Goal: Information Seeking & Learning: Check status

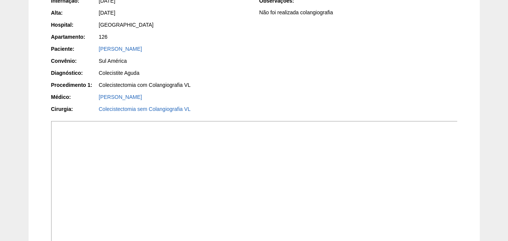
scroll to position [64, 0]
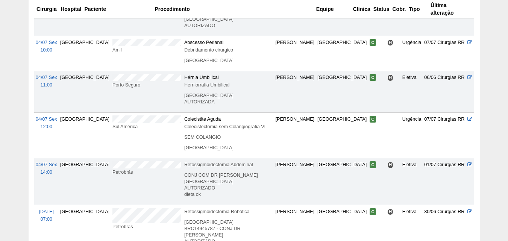
scroll to position [400, 0]
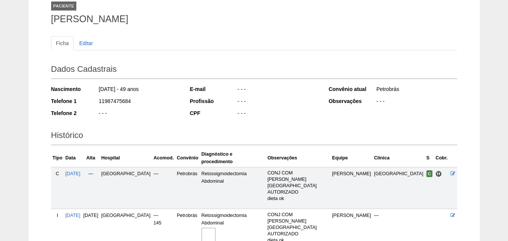
scroll to position [104, 0]
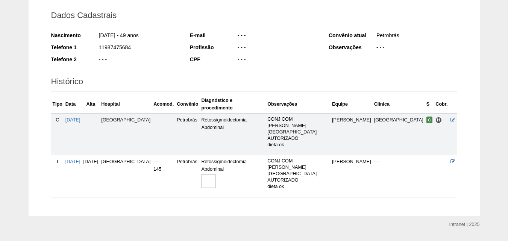
click at [215, 174] on img at bounding box center [208, 181] width 14 height 14
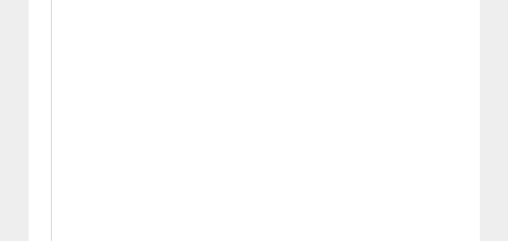
scroll to position [188, 0]
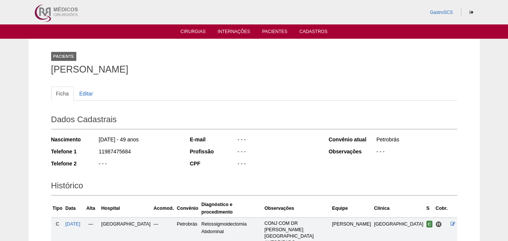
scroll to position [104, 0]
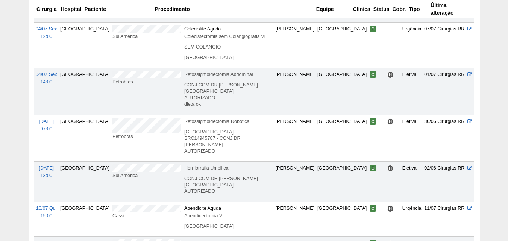
scroll to position [400, 0]
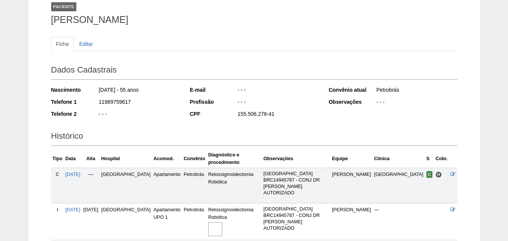
scroll to position [92, 0]
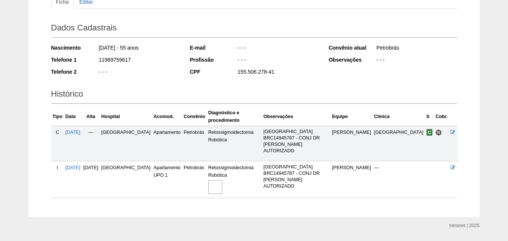
click at [209, 180] on img at bounding box center [215, 187] width 14 height 14
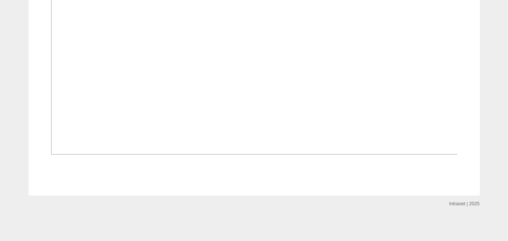
scroll to position [564, 0]
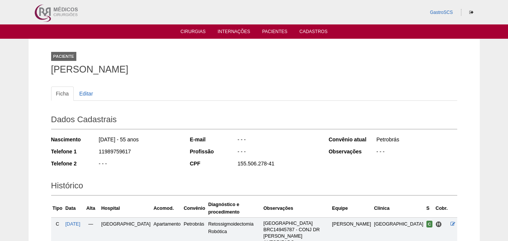
scroll to position [92, 0]
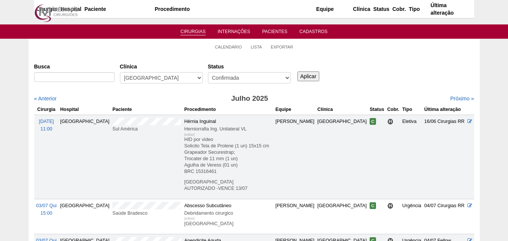
scroll to position [400, 0]
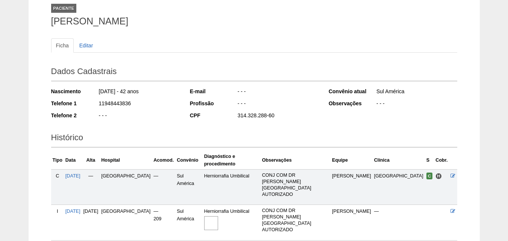
scroll to position [92, 0]
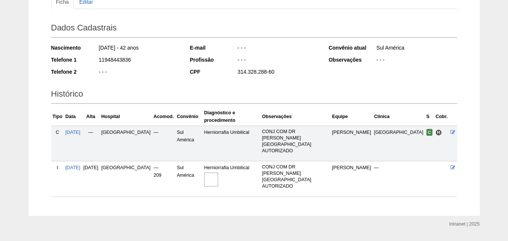
click at [218, 172] on img at bounding box center [211, 179] width 14 height 14
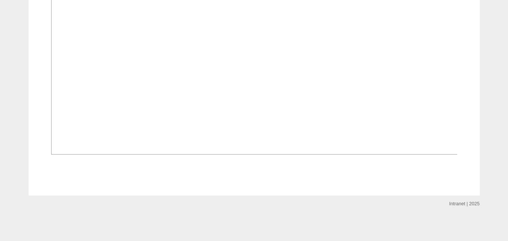
scroll to position [526, 0]
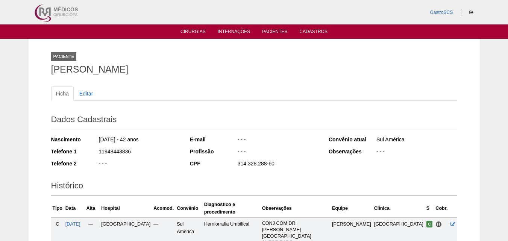
scroll to position [92, 0]
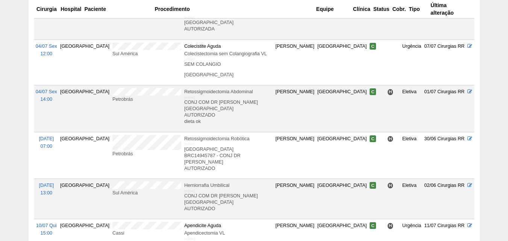
scroll to position [438, 0]
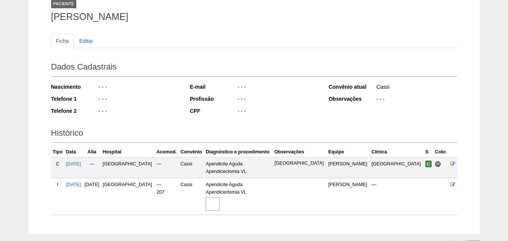
scroll to position [91, 0]
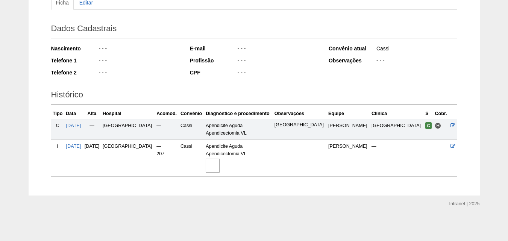
click at [219, 167] on img at bounding box center [212, 166] width 14 height 14
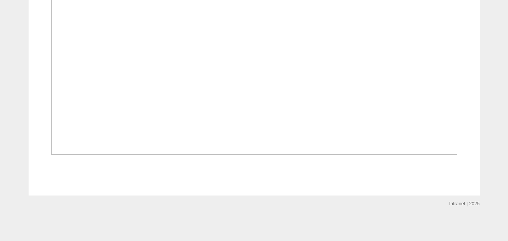
scroll to position [627, 0]
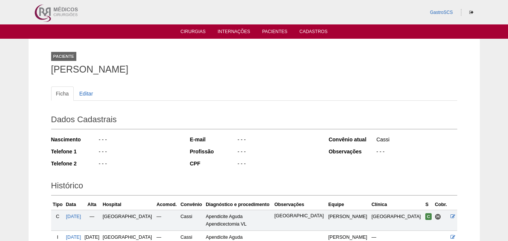
scroll to position [91, 0]
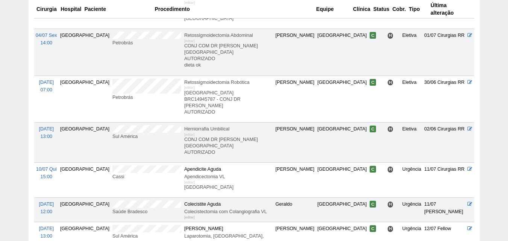
scroll to position [551, 0]
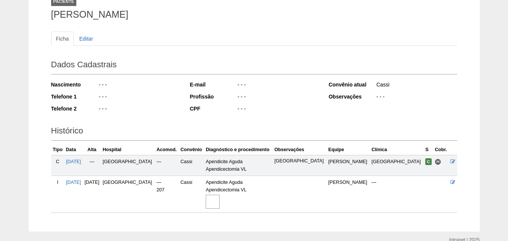
scroll to position [91, 0]
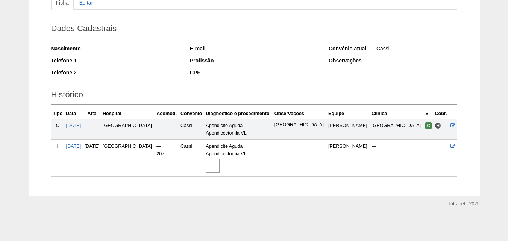
click at [219, 165] on img at bounding box center [212, 166] width 14 height 14
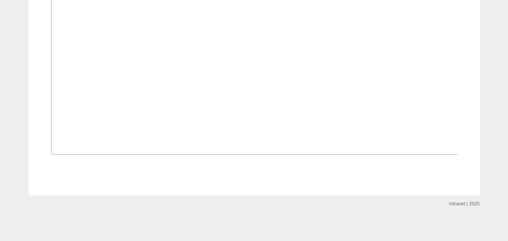
scroll to position [627, 0]
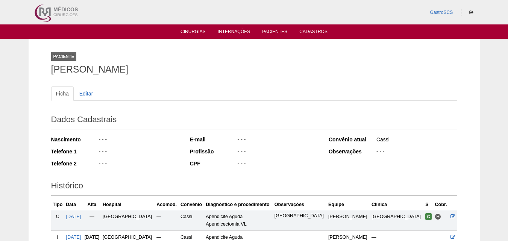
scroll to position [91, 0]
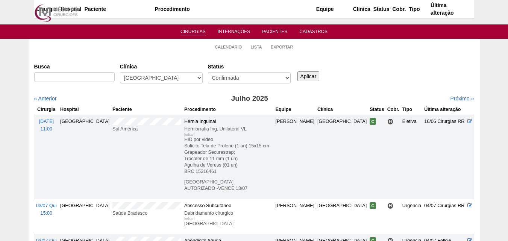
scroll to position [551, 0]
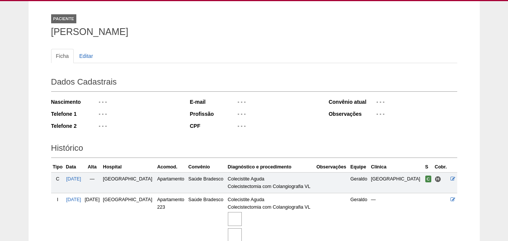
scroll to position [113, 0]
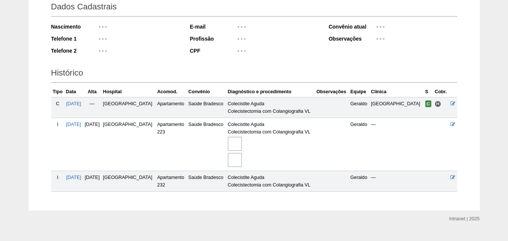
click at [242, 144] on img at bounding box center [235, 144] width 14 height 14
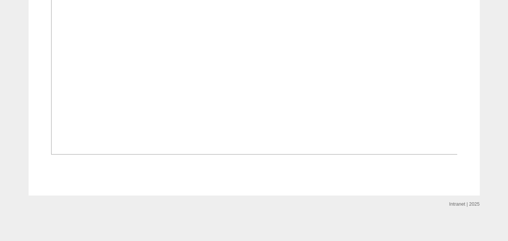
scroll to position [864, 0]
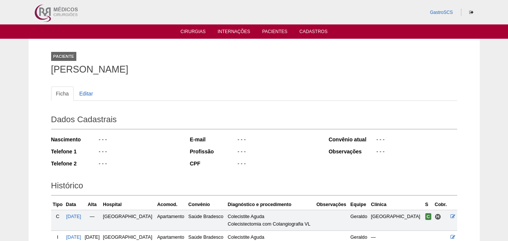
scroll to position [113, 0]
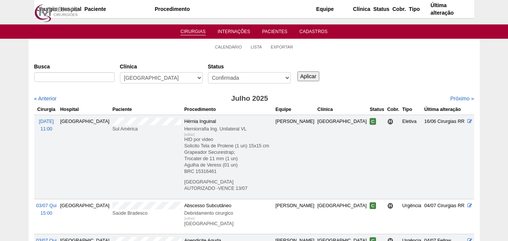
scroll to position [551, 0]
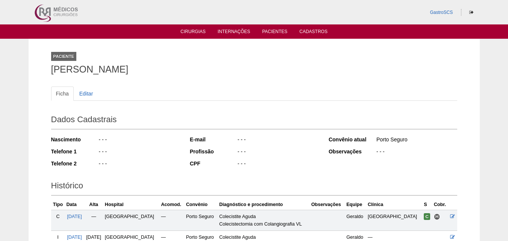
scroll to position [107, 0]
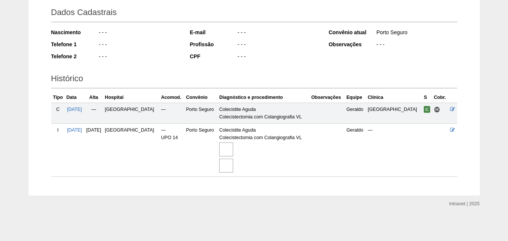
click at [233, 153] on img at bounding box center [226, 149] width 14 height 14
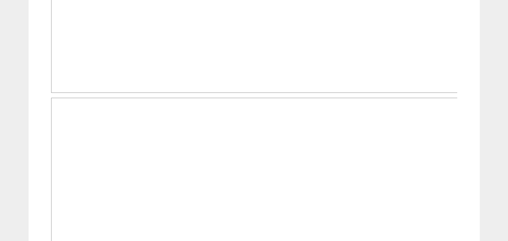
scroll to position [338, 0]
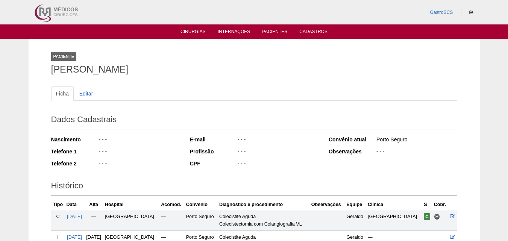
scroll to position [107, 0]
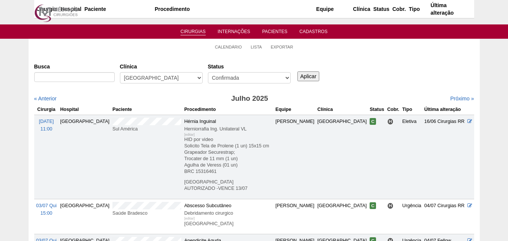
scroll to position [551, 0]
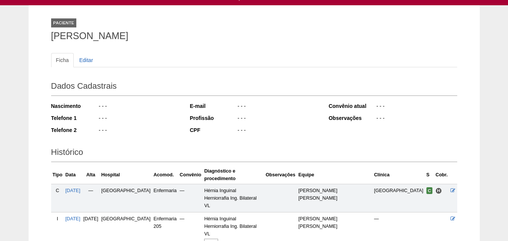
scroll to position [91, 0]
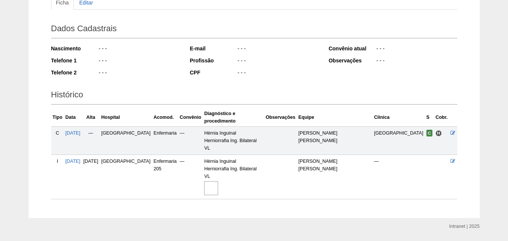
click at [218, 181] on img at bounding box center [211, 188] width 14 height 14
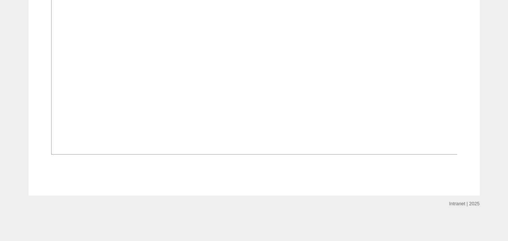
scroll to position [789, 0]
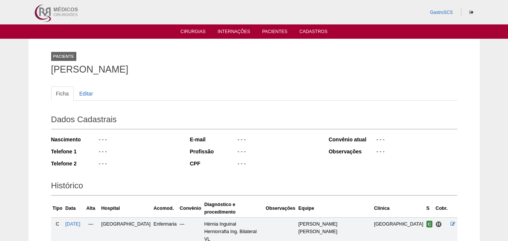
scroll to position [91, 0]
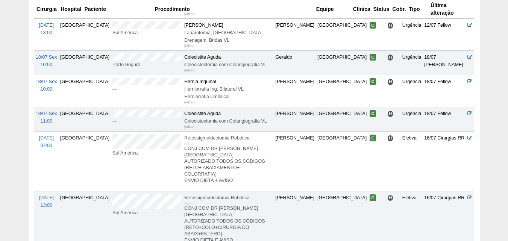
scroll to position [663, 0]
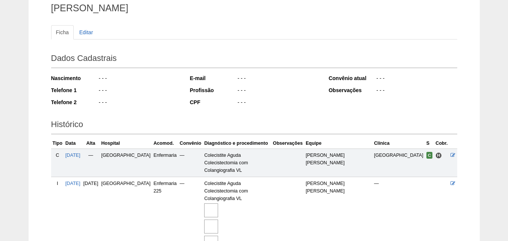
scroll to position [123, 0]
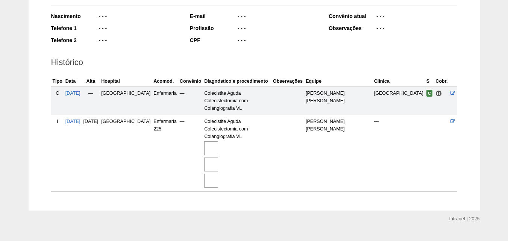
click at [218, 157] on img at bounding box center [211, 164] width 14 height 14
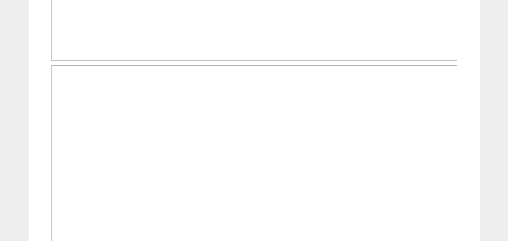
scroll to position [1089, 0]
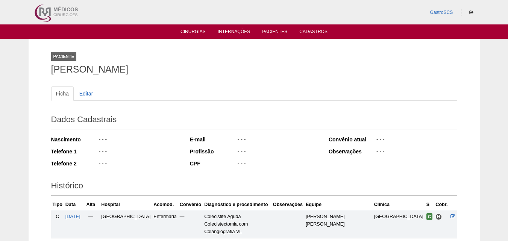
scroll to position [121, 0]
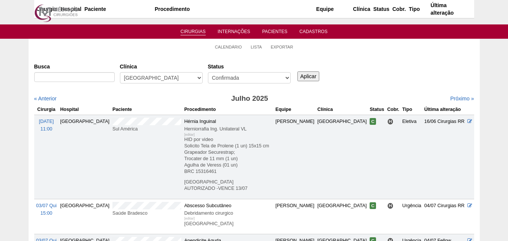
scroll to position [663, 0]
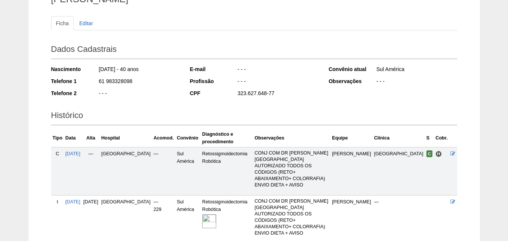
scroll to position [124, 0]
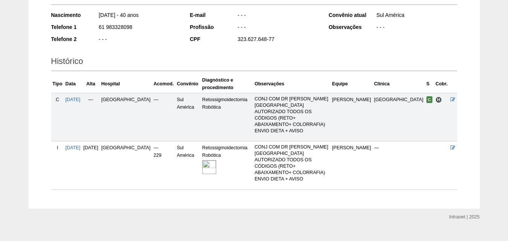
click at [202, 162] on img at bounding box center [209, 167] width 14 height 14
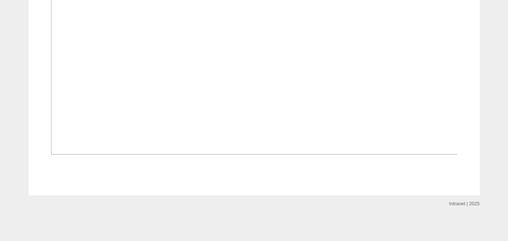
scroll to position [615, 0]
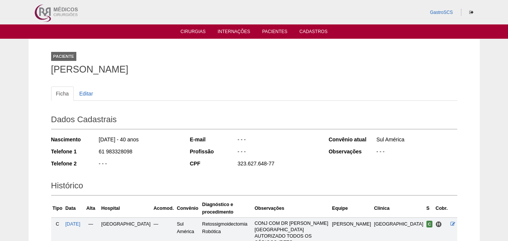
scroll to position [124, 0]
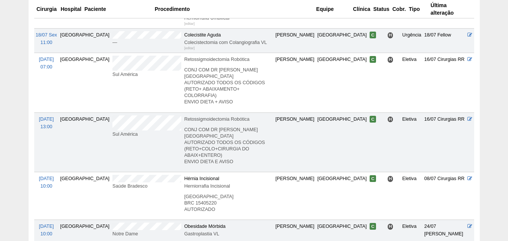
scroll to position [814, 0]
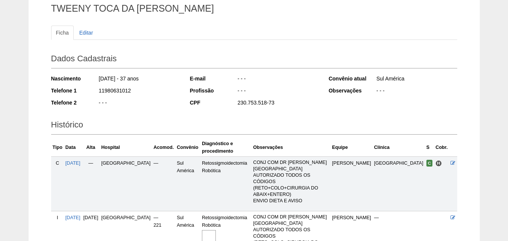
scroll to position [124, 0]
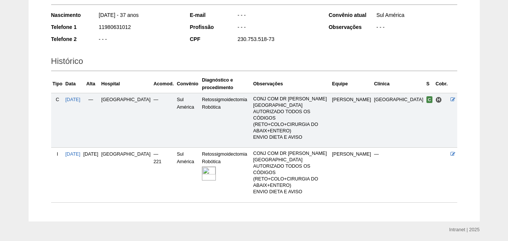
click at [202, 166] on img at bounding box center [209, 173] width 14 height 14
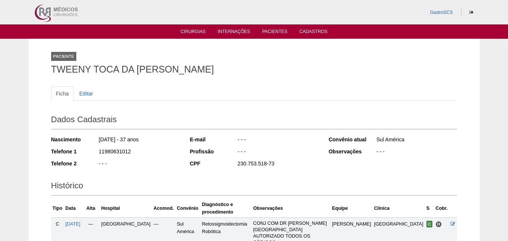
scroll to position [124, 0]
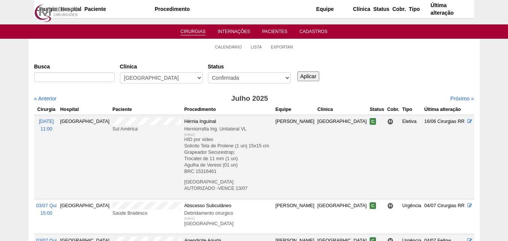
scroll to position [814, 0]
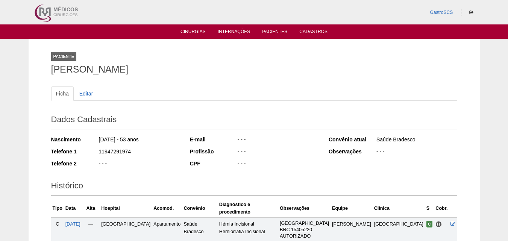
scroll to position [99, 0]
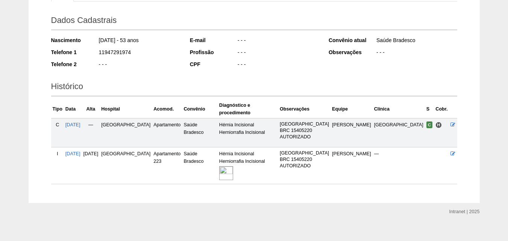
click at [233, 166] on img at bounding box center [226, 173] width 14 height 14
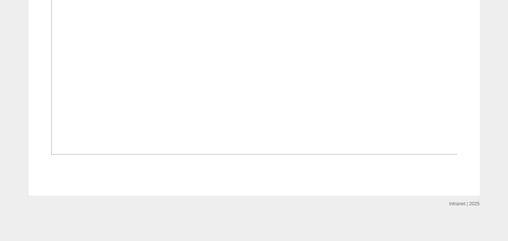
scroll to position [639, 0]
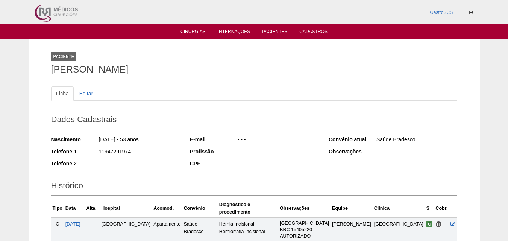
scroll to position [99, 0]
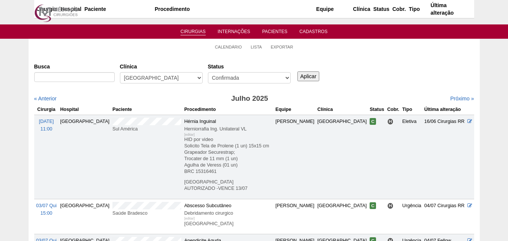
scroll to position [814, 0]
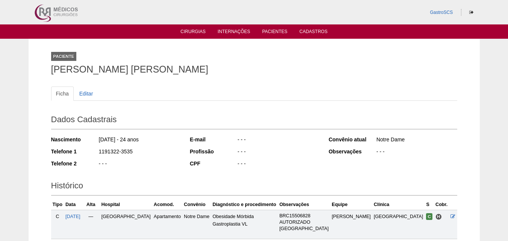
scroll to position [99, 0]
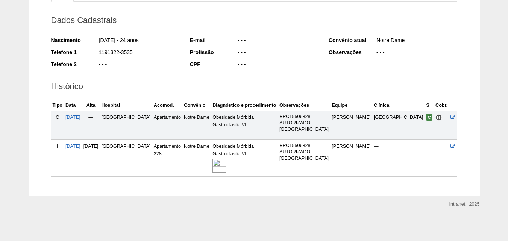
click at [226, 166] on img at bounding box center [219, 166] width 14 height 14
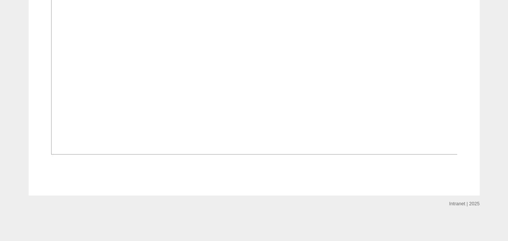
scroll to position [601, 0]
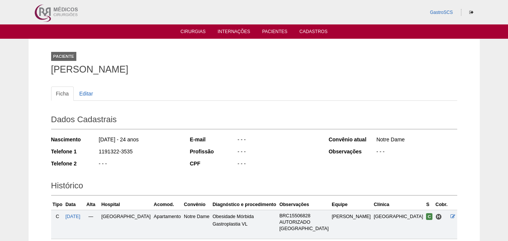
scroll to position [99, 0]
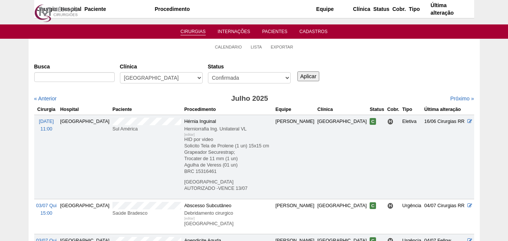
scroll to position [814, 0]
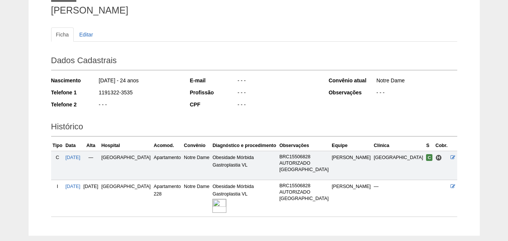
scroll to position [99, 0]
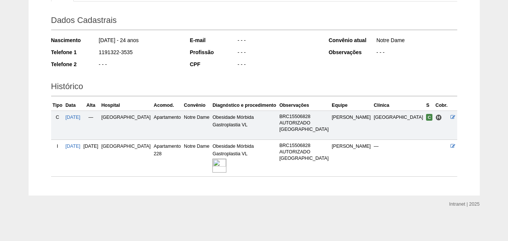
click at [226, 162] on img at bounding box center [219, 166] width 14 height 14
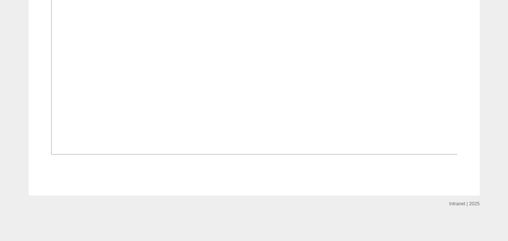
scroll to position [639, 0]
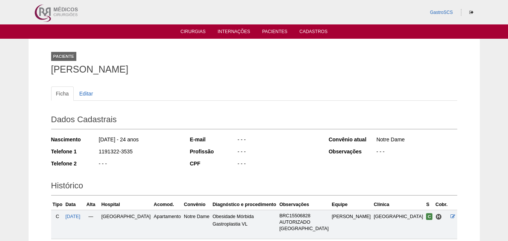
scroll to position [99, 0]
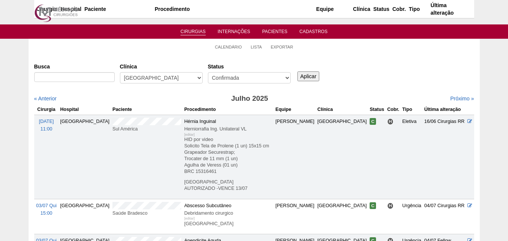
scroll to position [814, 0]
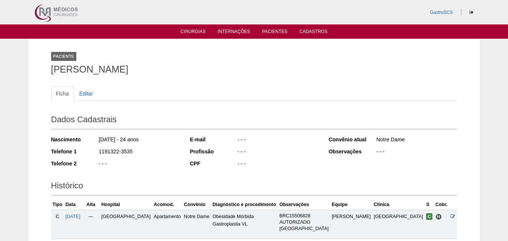
scroll to position [99, 0]
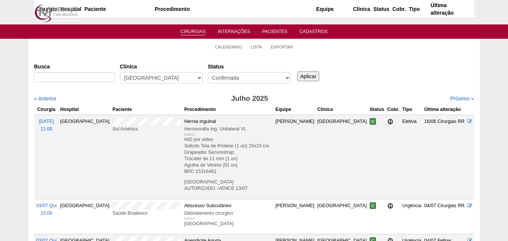
scroll to position [814, 0]
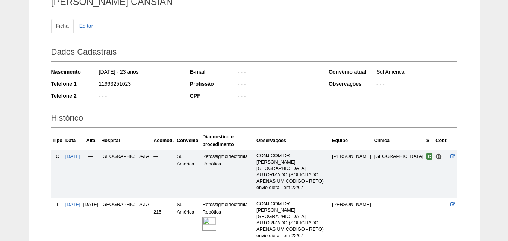
scroll to position [113, 0]
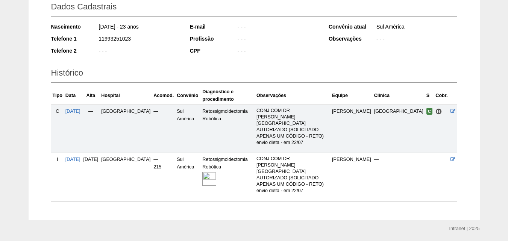
click at [202, 172] on img at bounding box center [209, 179] width 14 height 14
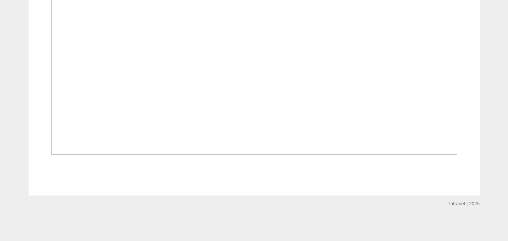
scroll to position [615, 0]
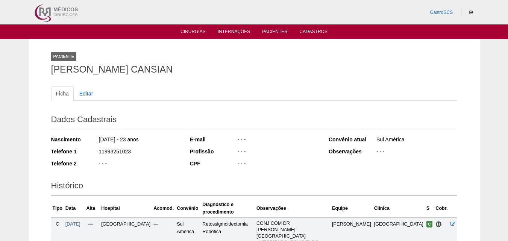
scroll to position [113, 0]
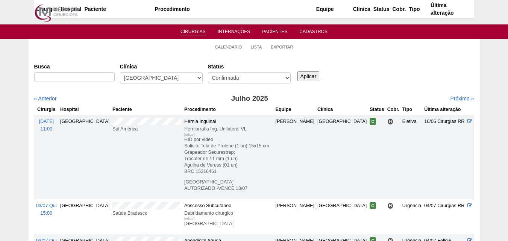
scroll to position [814, 0]
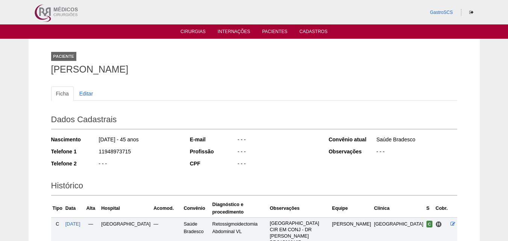
scroll to position [117, 0]
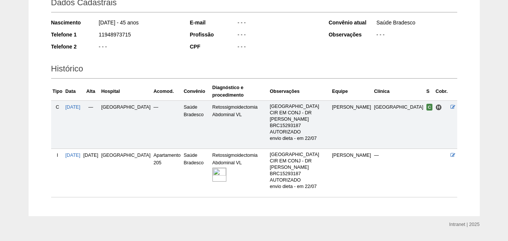
click at [222, 168] on img at bounding box center [219, 175] width 14 height 14
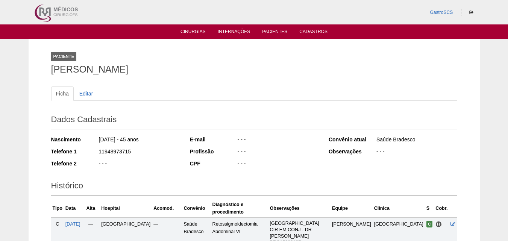
scroll to position [114, 0]
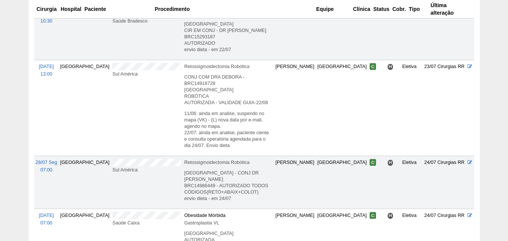
scroll to position [1039, 0]
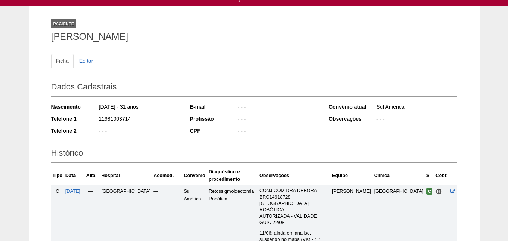
scroll to position [150, 0]
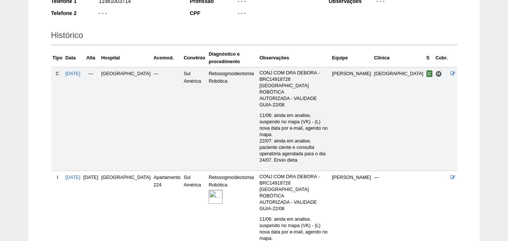
click at [209, 190] on img at bounding box center [216, 197] width 14 height 14
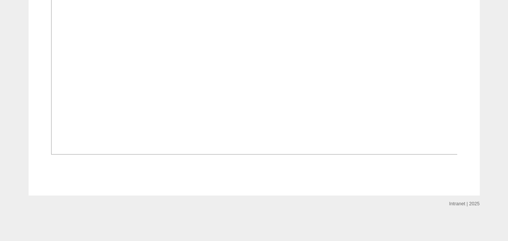
scroll to position [627, 0]
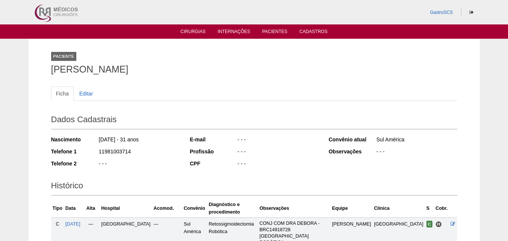
scroll to position [150, 0]
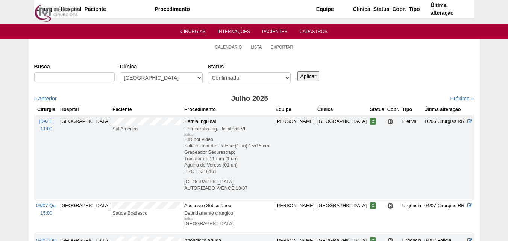
scroll to position [1039, 0]
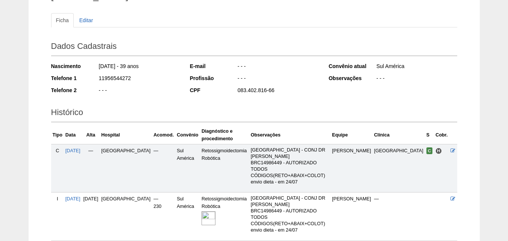
scroll to position [113, 0]
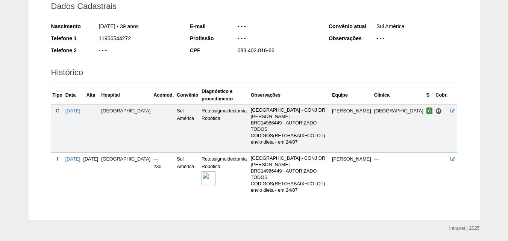
click at [203, 171] on img at bounding box center [208, 178] width 14 height 14
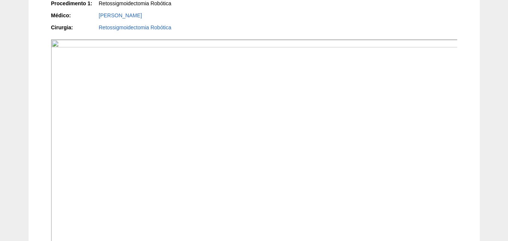
scroll to position [188, 0]
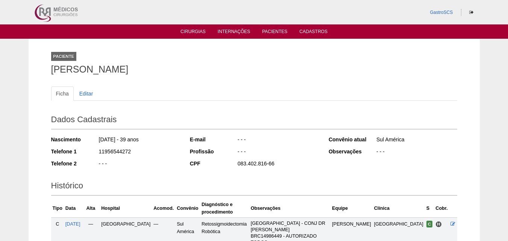
scroll to position [113, 0]
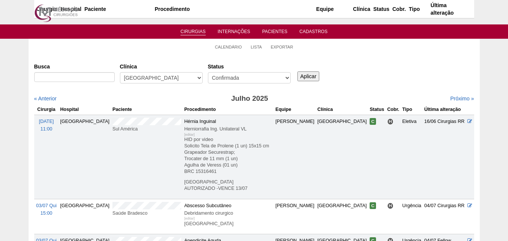
scroll to position [1039, 0]
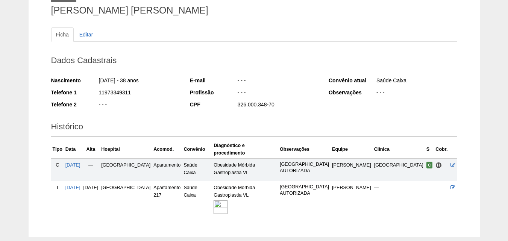
scroll to position [93, 0]
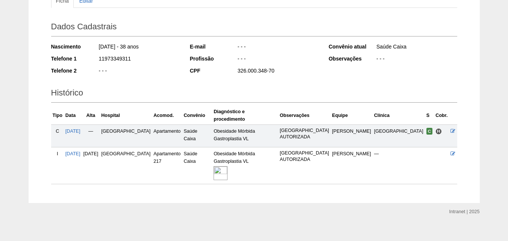
click at [227, 166] on img at bounding box center [220, 173] width 14 height 14
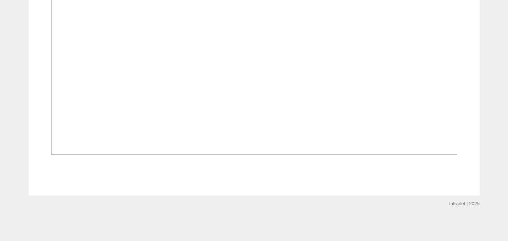
scroll to position [826, 0]
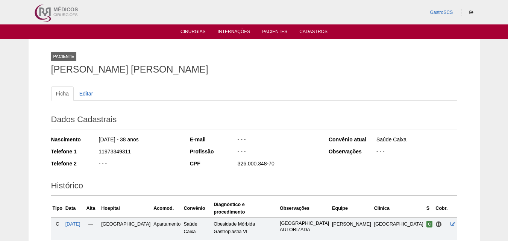
scroll to position [93, 0]
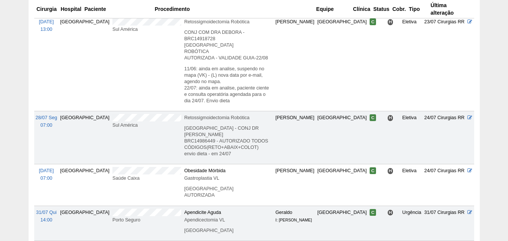
scroll to position [1114, 0]
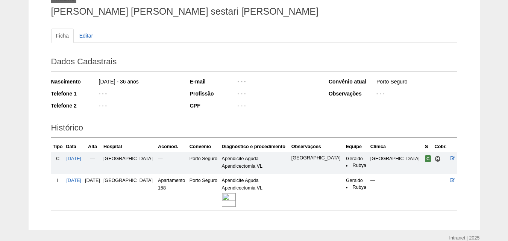
scroll to position [92, 0]
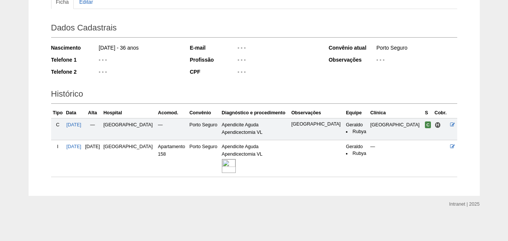
click at [236, 164] on img at bounding box center [229, 166] width 14 height 14
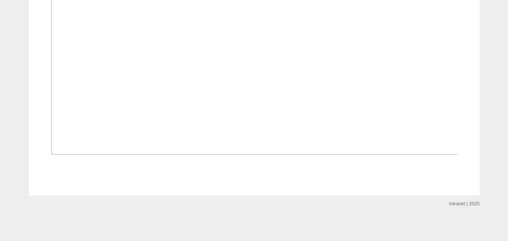
scroll to position [651, 0]
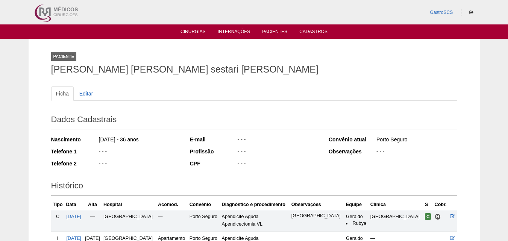
scroll to position [92, 0]
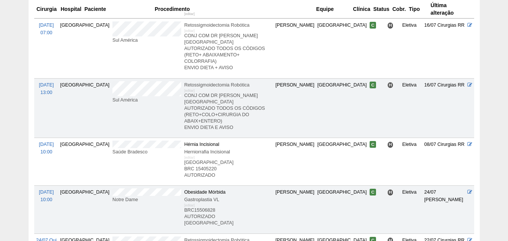
scroll to position [626, 0]
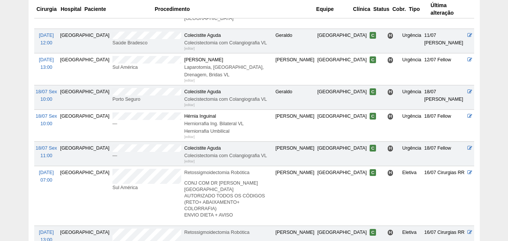
drag, startPoint x: 507, startPoint y: 122, endPoint x: 499, endPoint y: 54, distance: 68.5
click at [499, 54] on div "Calendário Lista Exportar Cirurgias Busca Clínica - Qualquer - 6R Alphaville As…" at bounding box center [254, 80] width 508 height 1334
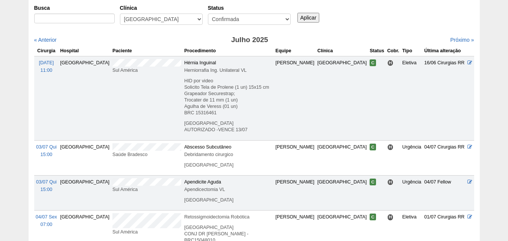
scroll to position [0, 0]
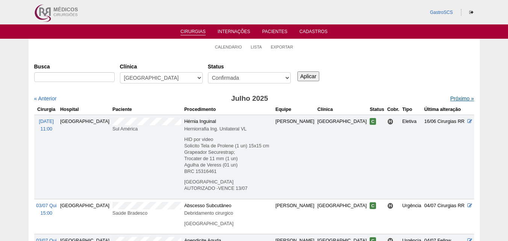
click at [450, 99] on link "Próximo »" at bounding box center [462, 98] width 24 height 6
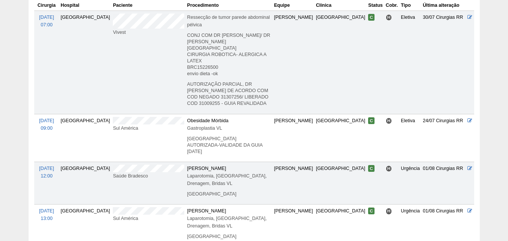
scroll to position [29, 0]
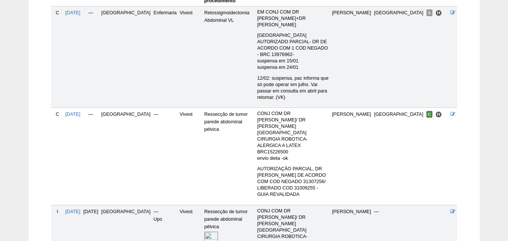
scroll to position [240, 0]
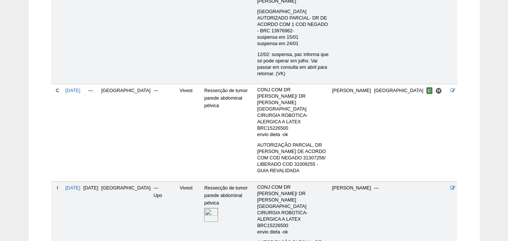
click at [204, 208] on img at bounding box center [211, 215] width 14 height 14
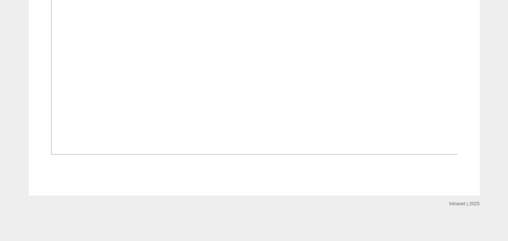
scroll to position [578, 0]
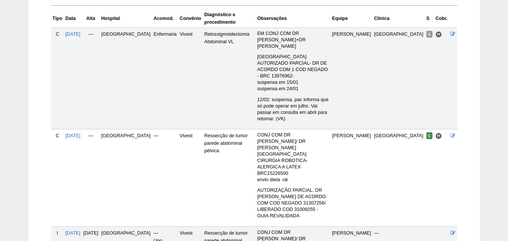
scroll to position [165, 0]
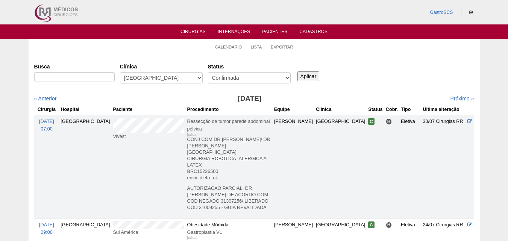
scroll to position [29, 0]
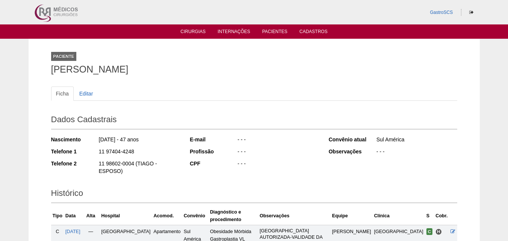
scroll to position [100, 0]
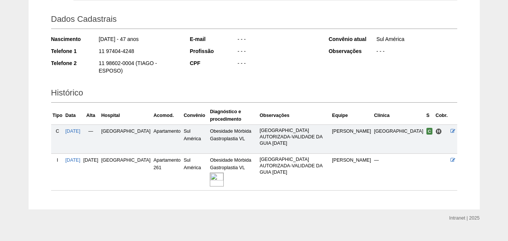
click at [210, 172] on img at bounding box center [217, 179] width 14 height 14
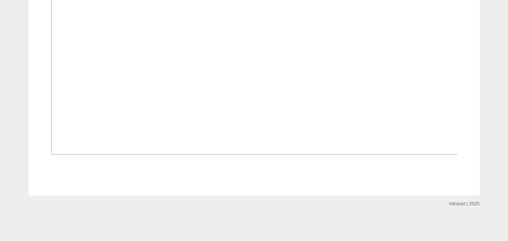
scroll to position [789, 0]
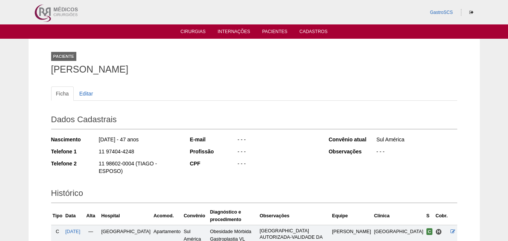
scroll to position [100, 0]
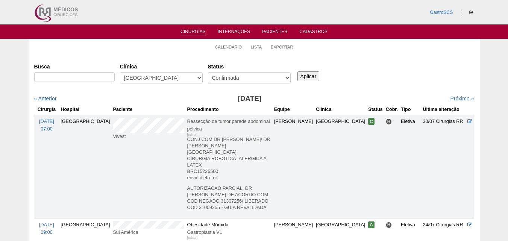
scroll to position [29, 0]
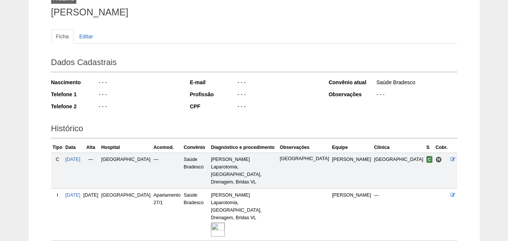
scroll to position [91, 0]
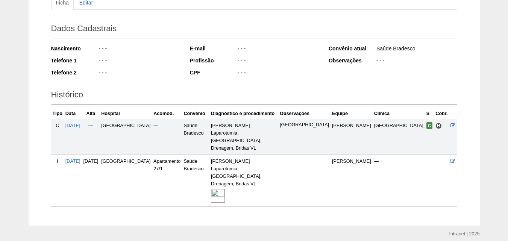
click at [225, 189] on img at bounding box center [218, 196] width 14 height 14
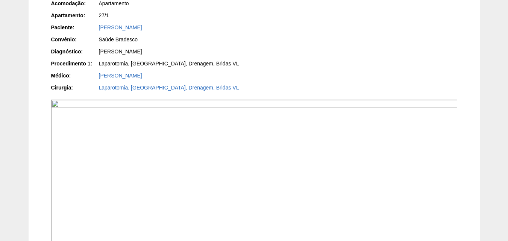
scroll to position [225, 0]
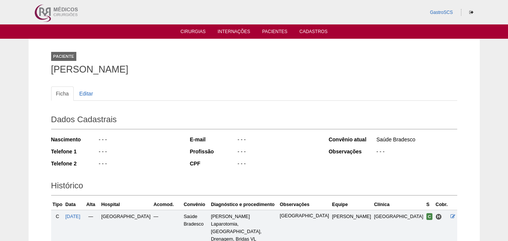
scroll to position [91, 0]
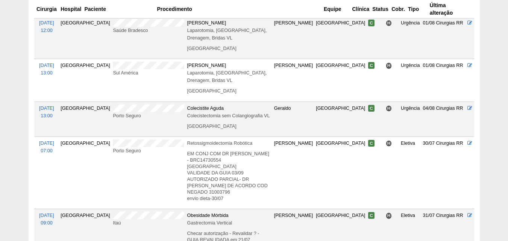
scroll to position [251, 0]
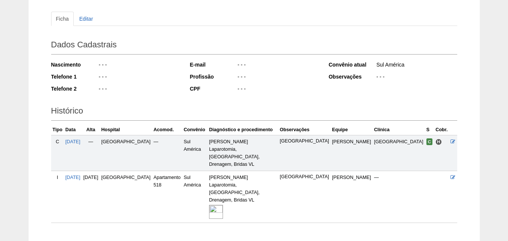
scroll to position [75, 0]
click at [220, 193] on div "Paciente Sônia Maria Martin Ficha Editar Dados Cadastrais Nascimento - - - Tele…" at bounding box center [253, 103] width 417 height 278
click at [220, 204] on img at bounding box center [216, 211] width 14 height 14
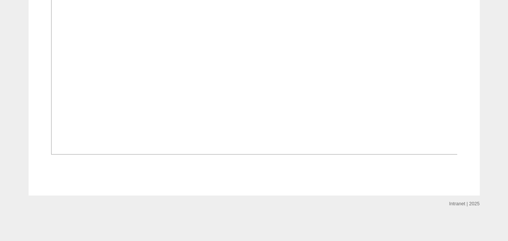
scroll to position [826, 0]
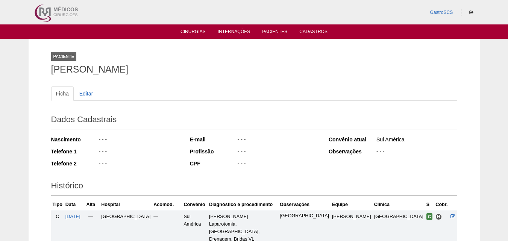
scroll to position [75, 0]
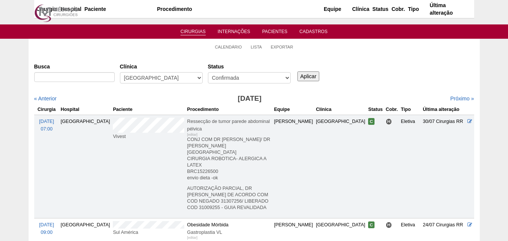
scroll to position [251, 0]
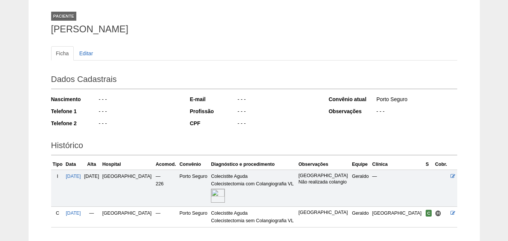
scroll to position [91, 0]
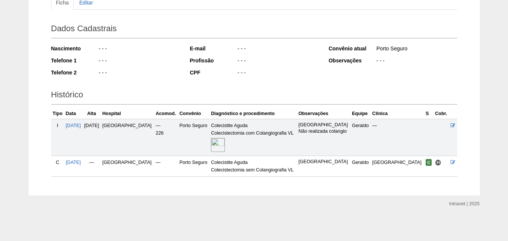
click at [225, 144] on img at bounding box center [218, 145] width 14 height 14
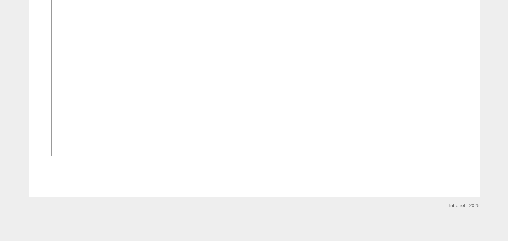
scroll to position [451, 0]
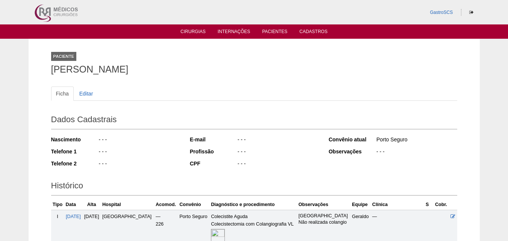
scroll to position [91, 0]
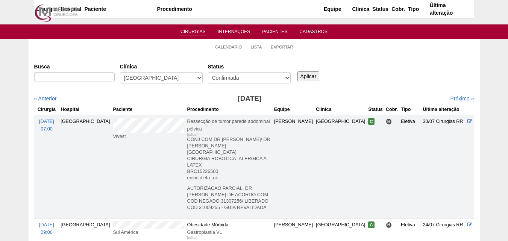
scroll to position [251, 0]
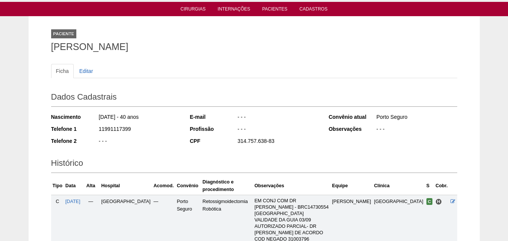
scroll to position [113, 0]
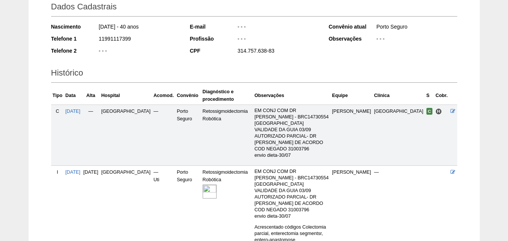
click at [202, 184] on img at bounding box center [209, 191] width 14 height 14
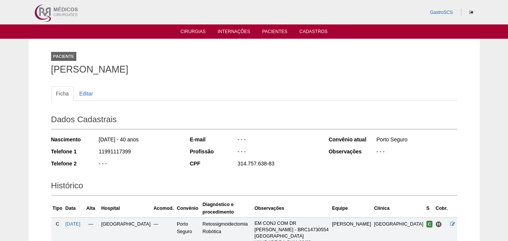
scroll to position [113, 0]
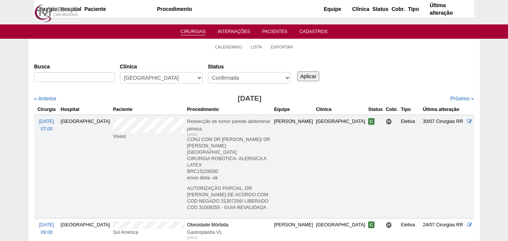
scroll to position [251, 0]
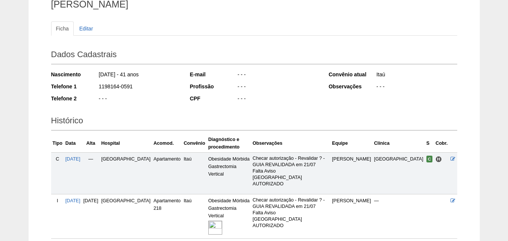
scroll to position [124, 0]
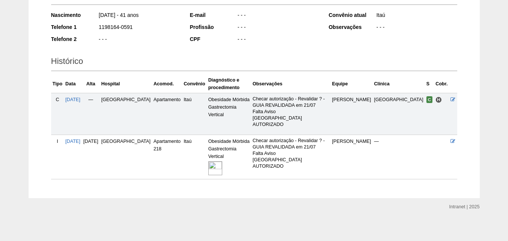
click at [208, 161] on img at bounding box center [215, 168] width 14 height 14
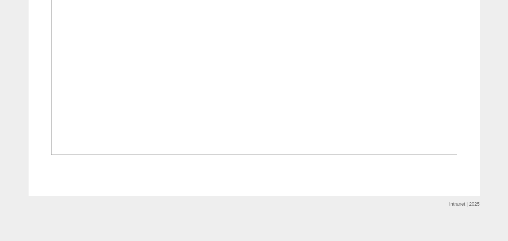
scroll to position [669, 0]
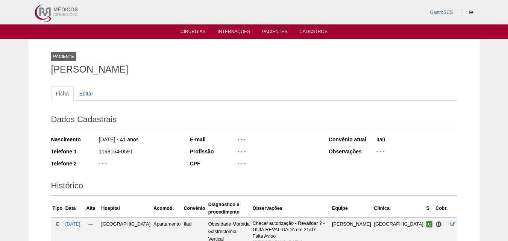
scroll to position [124, 0]
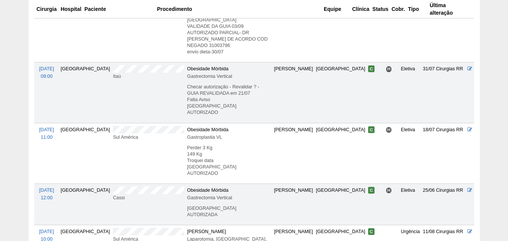
scroll to position [364, 0]
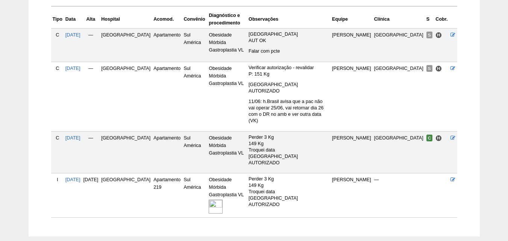
scroll to position [215, 0]
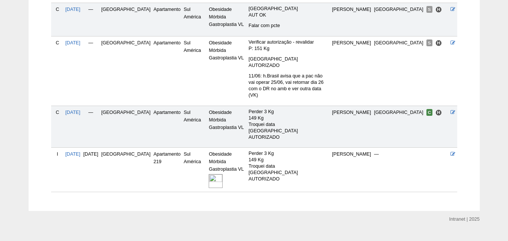
click at [209, 174] on img at bounding box center [216, 181] width 14 height 14
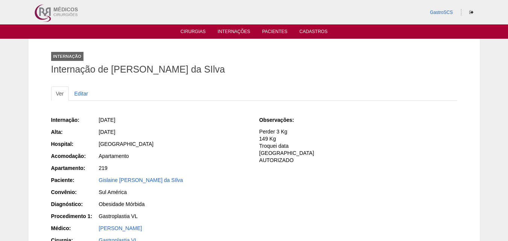
scroll to position [150, 0]
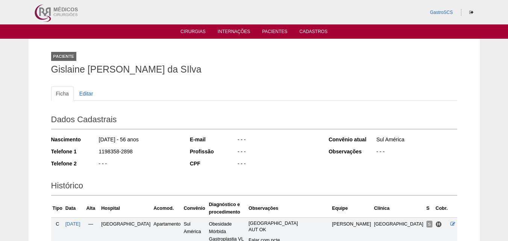
scroll to position [215, 0]
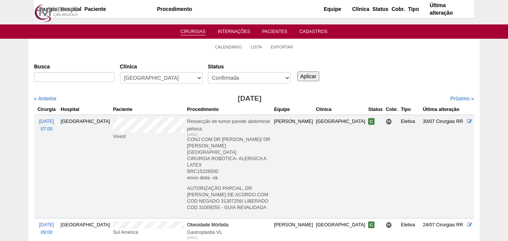
scroll to position [364, 0]
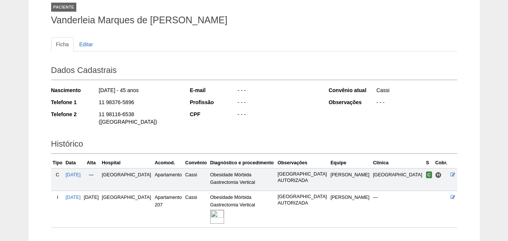
scroll to position [93, 0]
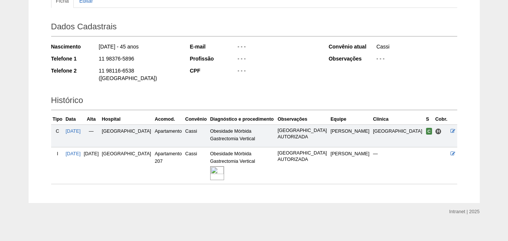
click at [224, 168] on img at bounding box center [217, 173] width 14 height 14
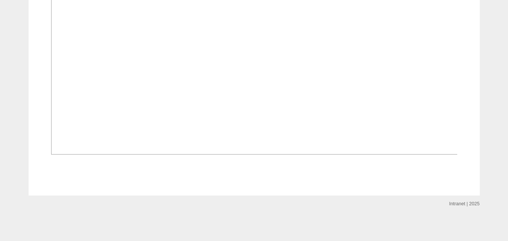
scroll to position [789, 0]
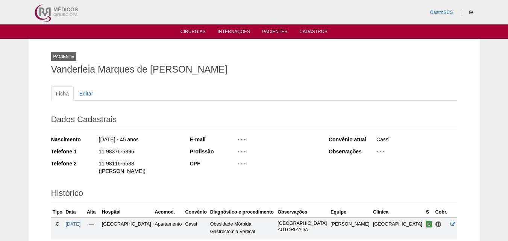
scroll to position [93, 0]
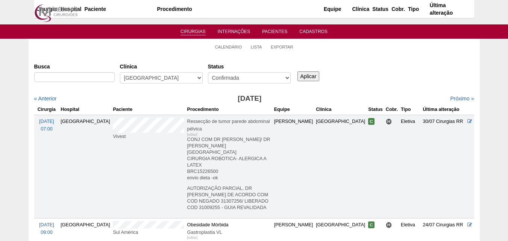
scroll to position [364, 0]
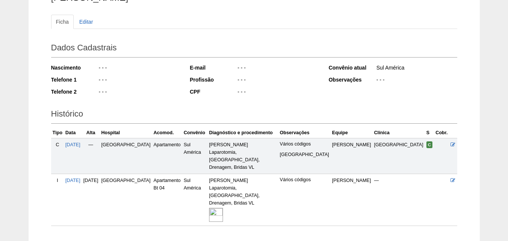
scroll to position [97, 0]
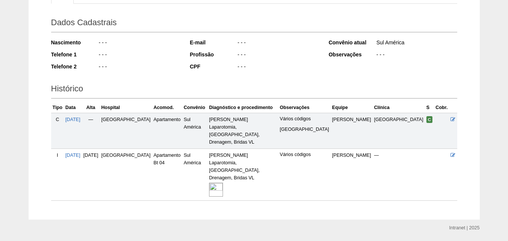
click at [219, 183] on img at bounding box center [216, 190] width 14 height 14
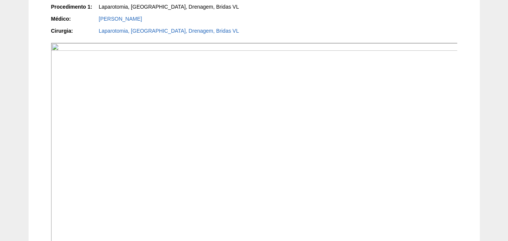
scroll to position [338, 0]
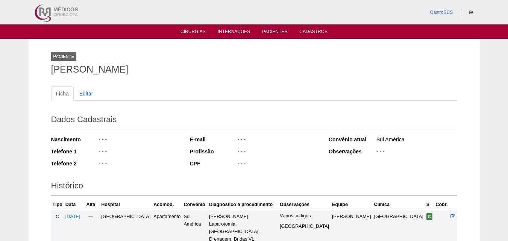
scroll to position [97, 0]
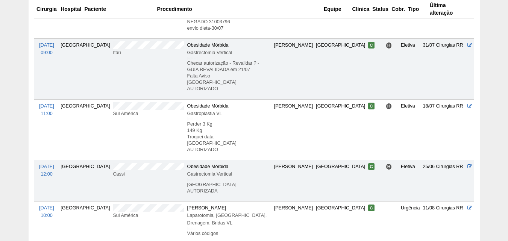
scroll to position [514, 0]
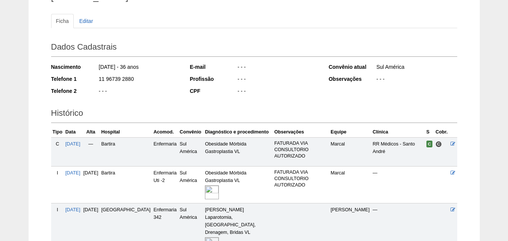
scroll to position [150, 0]
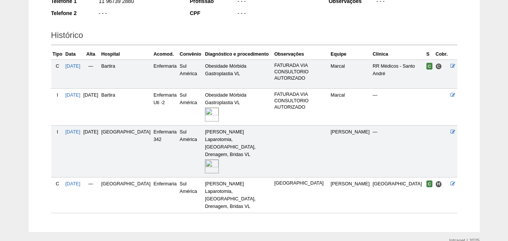
click at [205, 159] on img at bounding box center [212, 166] width 14 height 14
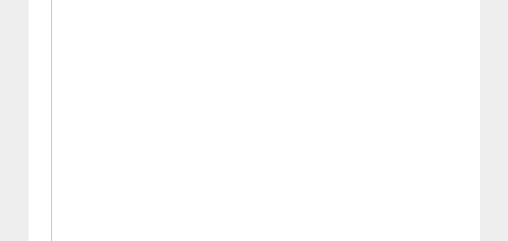
scroll to position [301, 0]
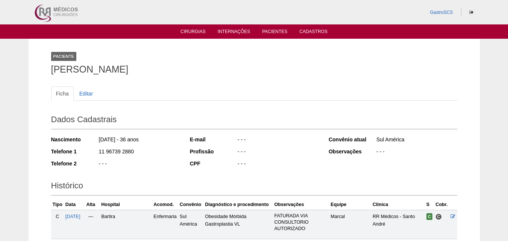
scroll to position [150, 0]
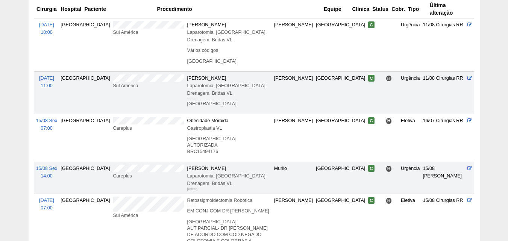
scroll to position [589, 0]
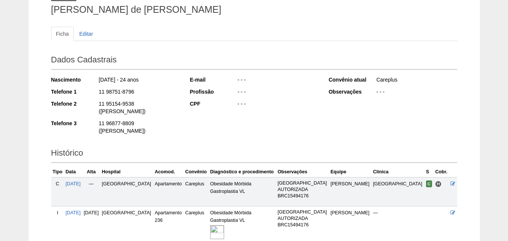
scroll to position [111, 0]
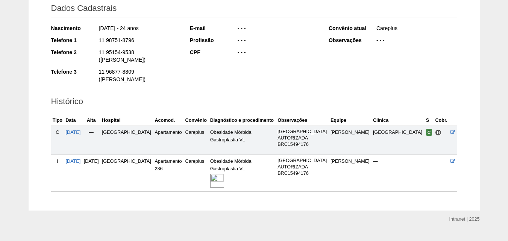
click at [224, 174] on img at bounding box center [217, 181] width 14 height 14
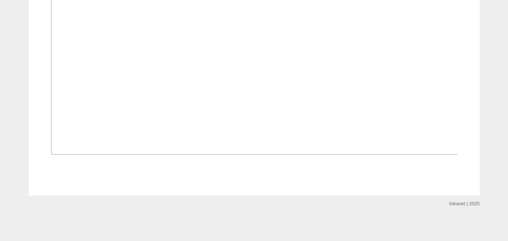
scroll to position [789, 0]
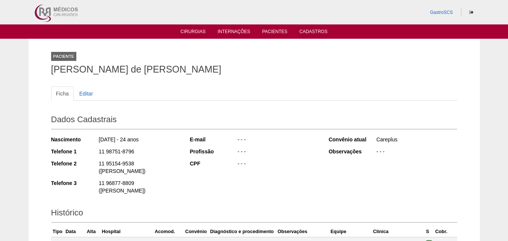
scroll to position [111, 0]
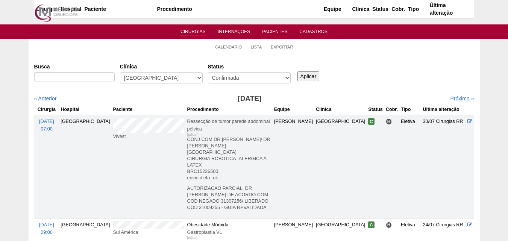
scroll to position [589, 0]
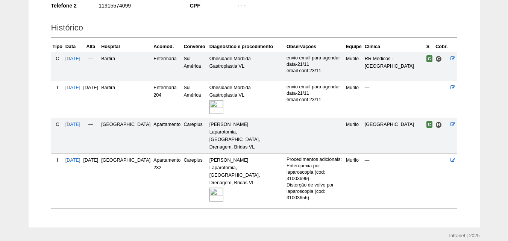
scroll to position [165, 0]
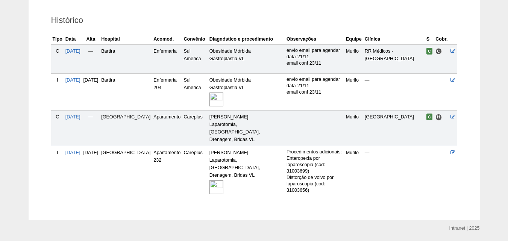
click at [209, 180] on img at bounding box center [216, 187] width 14 height 14
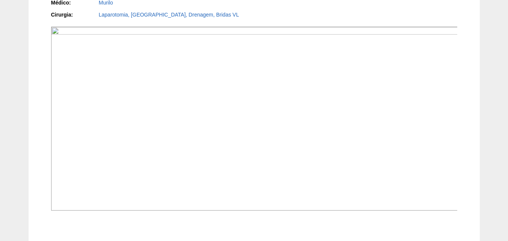
scroll to position [113, 0]
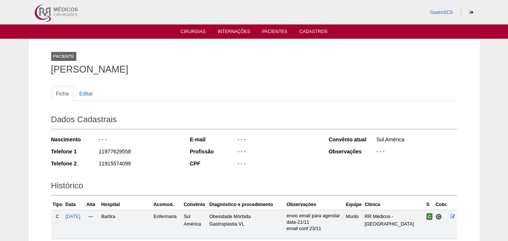
scroll to position [165, 0]
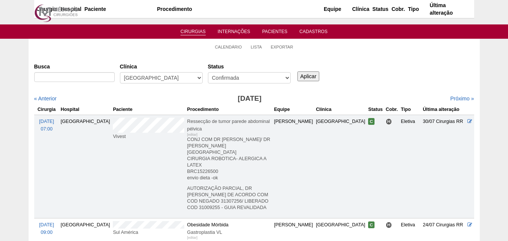
scroll to position [589, 0]
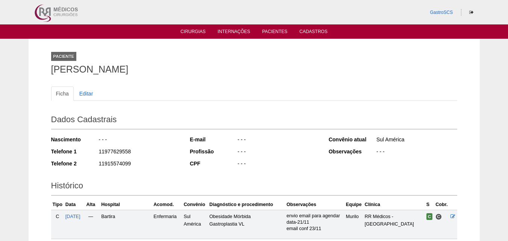
scroll to position [164, 0]
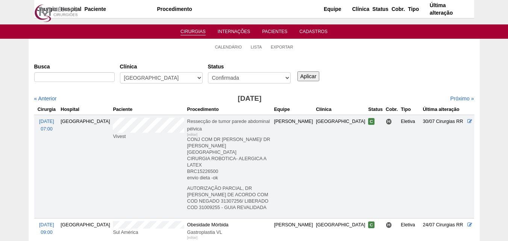
scroll to position [589, 0]
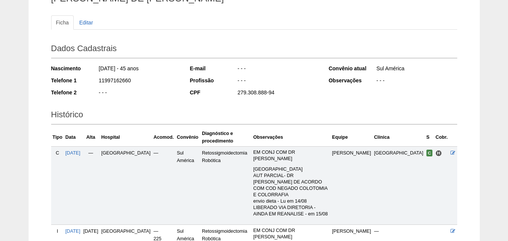
scroll to position [150, 0]
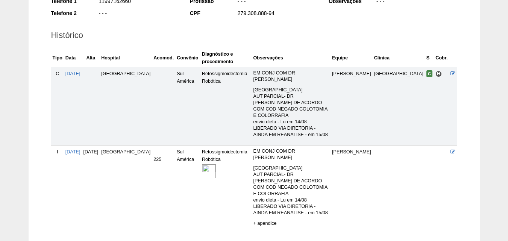
click at [202, 164] on img at bounding box center [209, 171] width 14 height 14
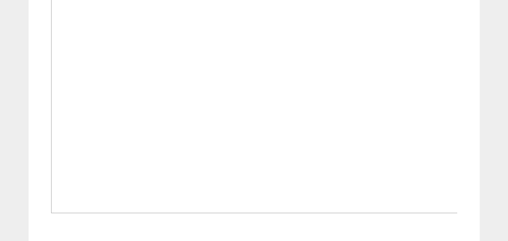
scroll to position [263, 0]
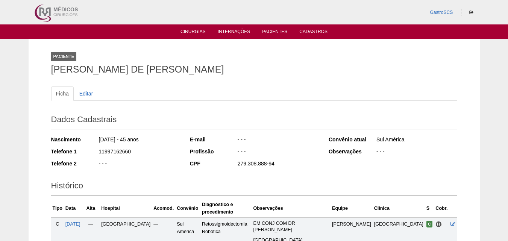
scroll to position [150, 0]
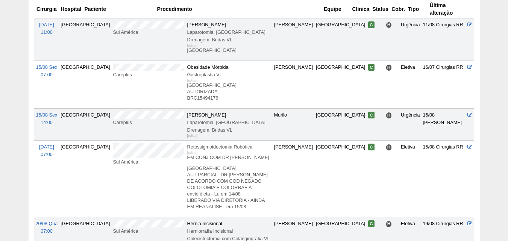
scroll to position [740, 0]
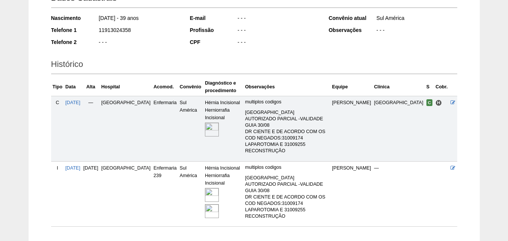
scroll to position [146, 0]
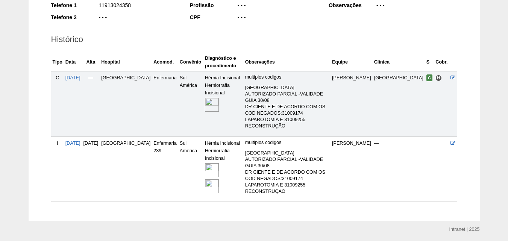
click at [205, 163] on img at bounding box center [212, 170] width 14 height 14
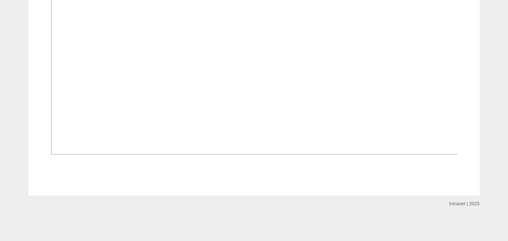
scroll to position [1085, 0]
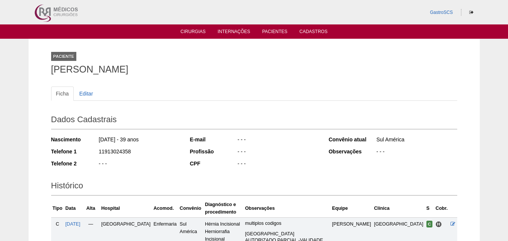
scroll to position [146, 0]
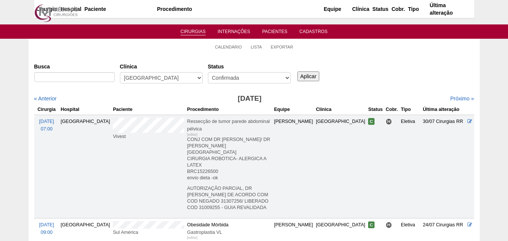
scroll to position [740, 0]
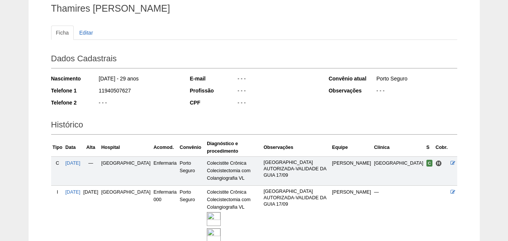
scroll to position [109, 0]
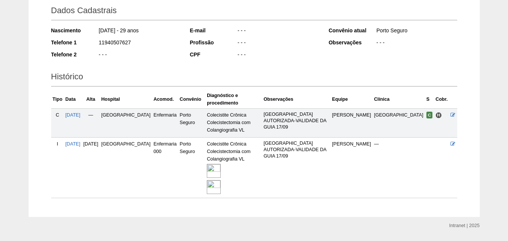
click at [207, 164] on img at bounding box center [214, 171] width 14 height 14
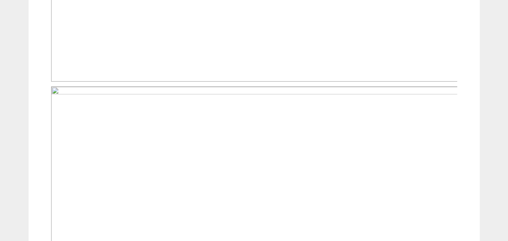
scroll to position [526, 0]
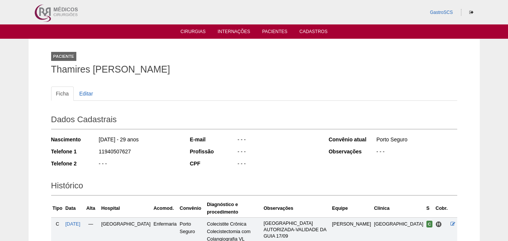
scroll to position [109, 0]
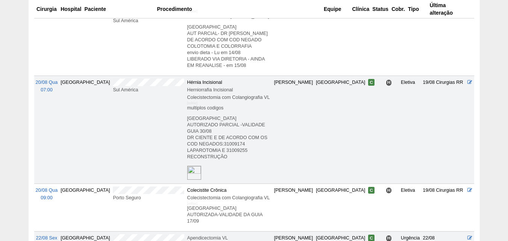
scroll to position [852, 0]
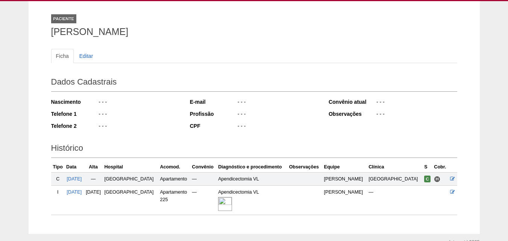
scroll to position [76, 0]
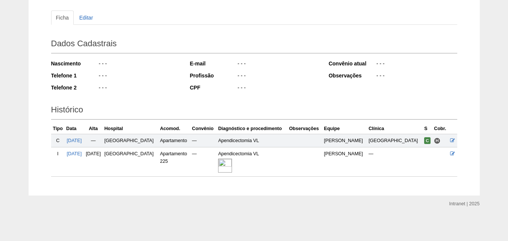
click at [232, 165] on img at bounding box center [225, 166] width 14 height 14
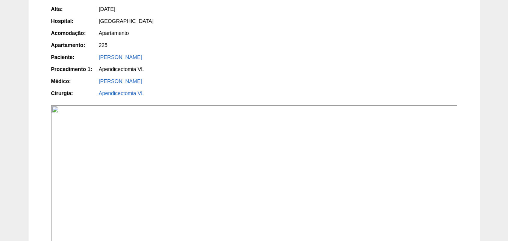
scroll to position [38, 0]
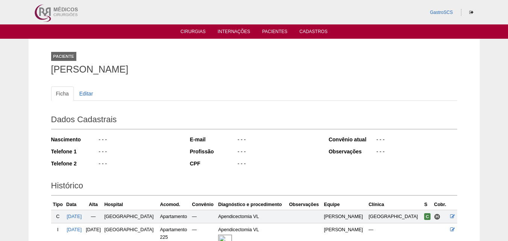
scroll to position [76, 0]
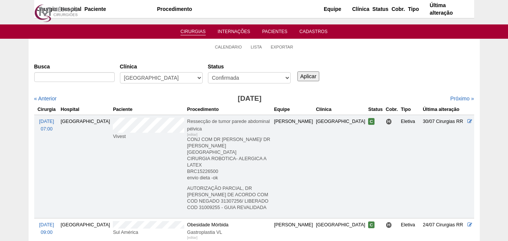
scroll to position [852, 0]
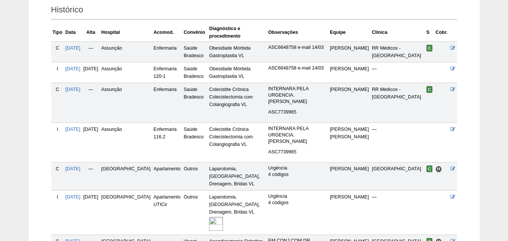
scroll to position [338, 0]
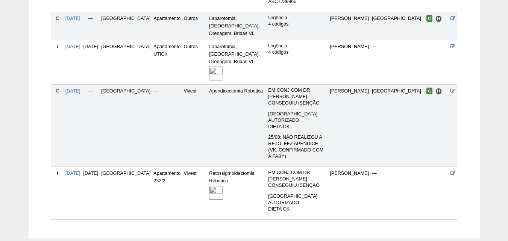
click at [209, 186] on img at bounding box center [216, 193] width 14 height 14
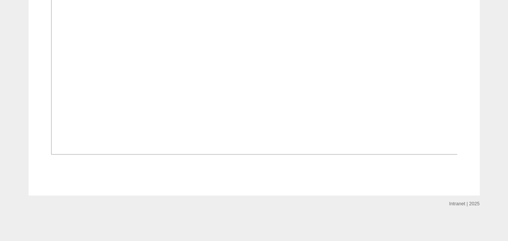
scroll to position [864, 0]
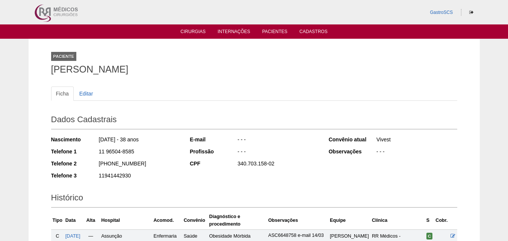
scroll to position [338, 0]
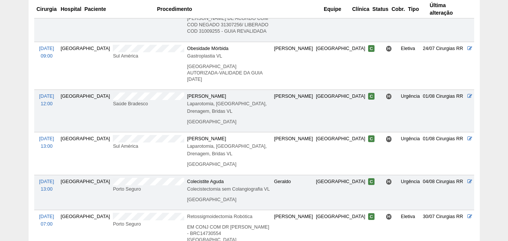
scroll to position [63, 0]
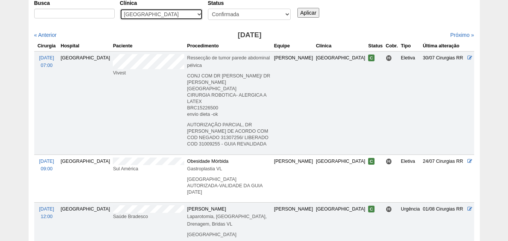
click at [149, 16] on select "- Qualquer - 6R Alphaville Assunção Bartira Brasil Christovão da Gama Cruz Azul…" at bounding box center [161, 14] width 83 height 11
select select "73"
click at [120, 9] on select "- Qualquer - 6R Alphaville Assunção Bartira Brasil Christovão da Gama Cruz Azul…" at bounding box center [161, 14] width 83 height 11
click at [51, 33] on link "« Anterior" at bounding box center [45, 35] width 23 height 6
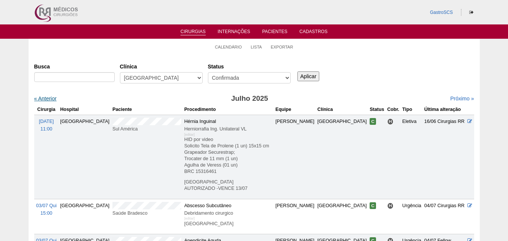
click at [53, 97] on link "« Anterior" at bounding box center [45, 98] width 23 height 6
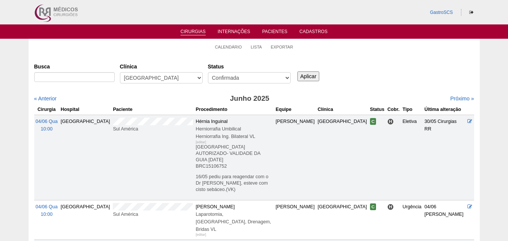
click at [305, 77] on input "Aplicar" at bounding box center [308, 76] width 22 height 10
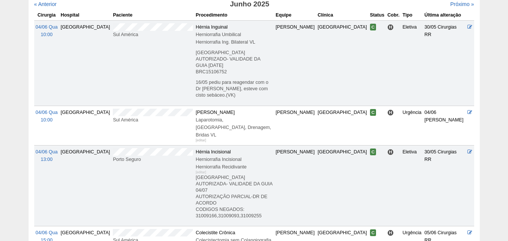
scroll to position [19, 0]
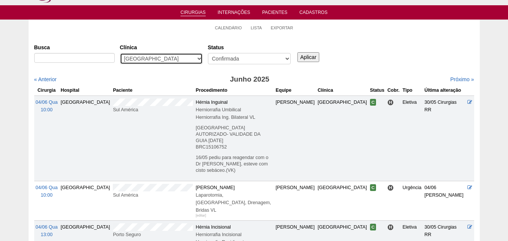
click at [171, 55] on select "- Qualquer - 6R Alphaville Assunção Bartira Brasil Christovão da Gama Cruz Azul…" at bounding box center [161, 58] width 83 height 11
select select "73"
click at [120, 53] on select "- Qualquer - 6R Alphaville Assunção Bartira Brasil Christovão da Gama Cruz Azul…" at bounding box center [161, 58] width 83 height 11
click at [312, 57] on input "Aplicar" at bounding box center [308, 57] width 22 height 10
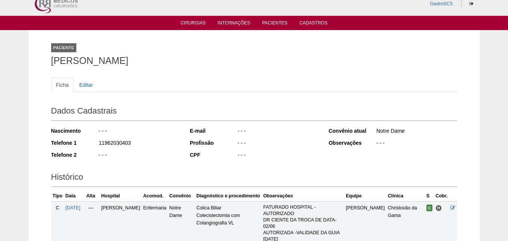
scroll to position [155, 0]
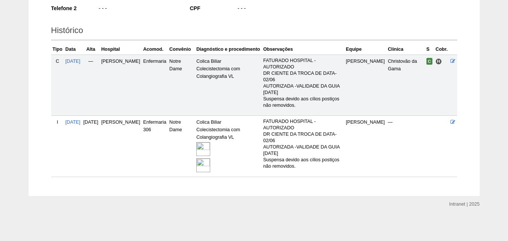
click at [210, 152] on img at bounding box center [203, 149] width 14 height 14
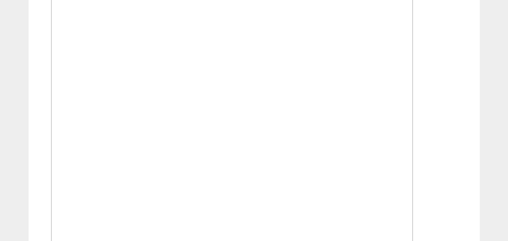
scroll to position [639, 0]
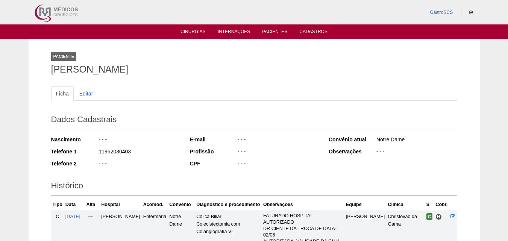
scroll to position [155, 0]
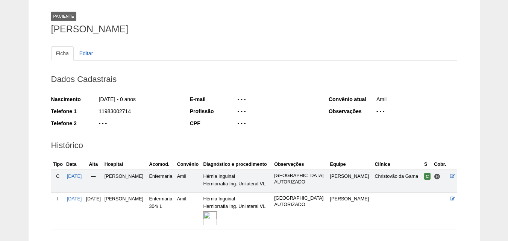
scroll to position [93, 0]
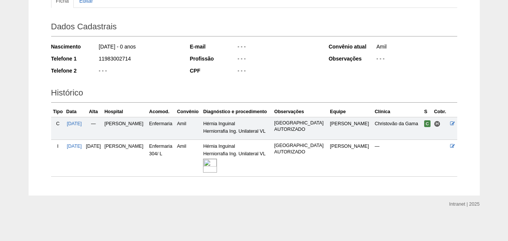
click at [217, 168] on img at bounding box center [210, 166] width 14 height 14
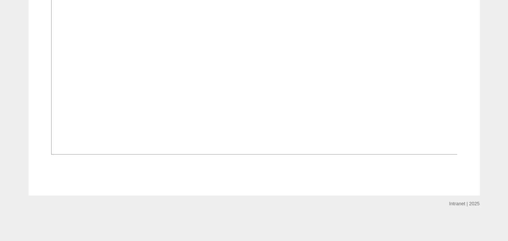
scroll to position [639, 0]
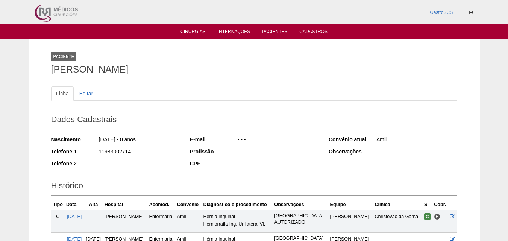
scroll to position [93, 0]
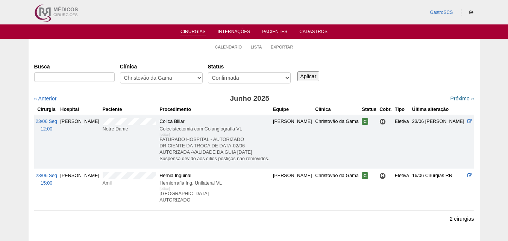
click at [455, 98] on link "Próximo »" at bounding box center [462, 98] width 24 height 6
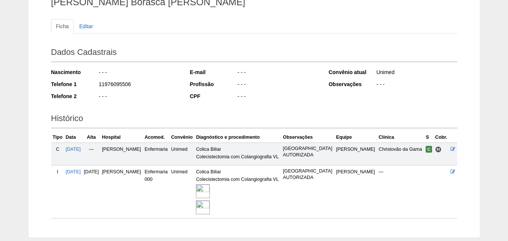
scroll to position [109, 0]
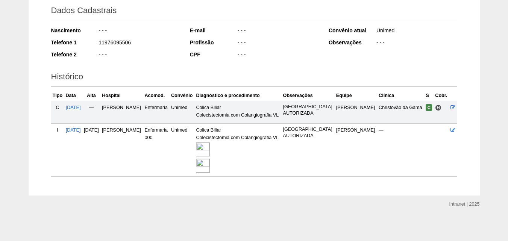
click at [210, 148] on img at bounding box center [203, 149] width 14 height 14
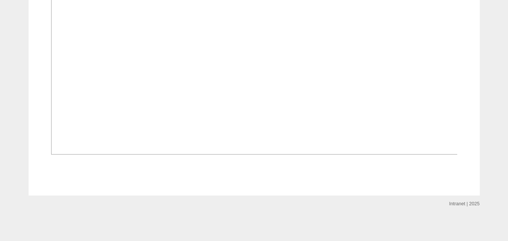
scroll to position [601, 0]
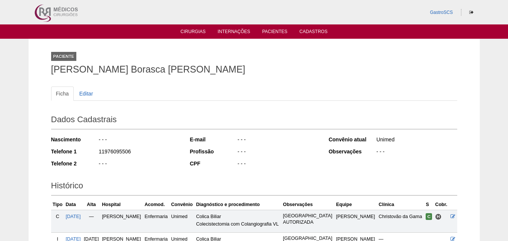
scroll to position [109, 0]
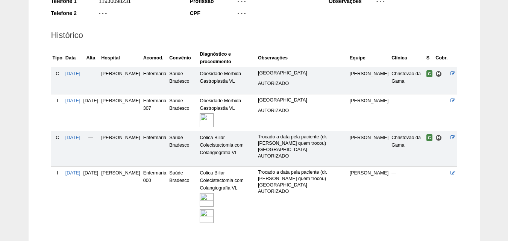
scroll to position [201, 0]
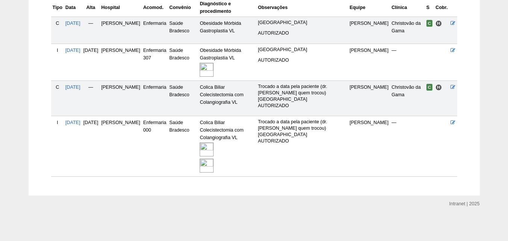
click at [213, 150] on img at bounding box center [206, 149] width 14 height 14
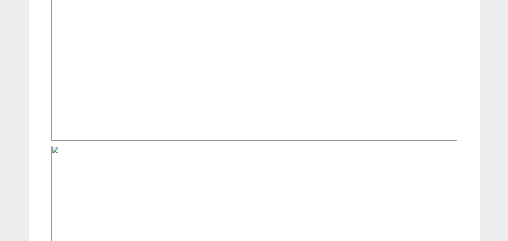
scroll to position [263, 0]
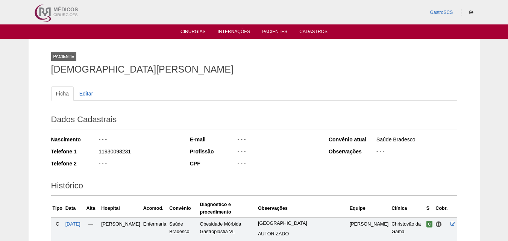
scroll to position [194, 0]
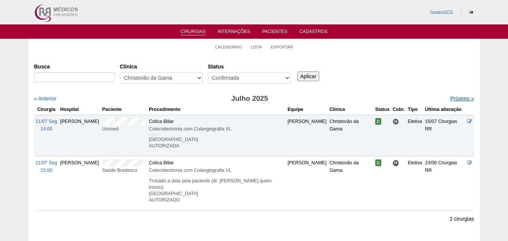
click at [456, 96] on link "Próximo »" at bounding box center [462, 98] width 24 height 6
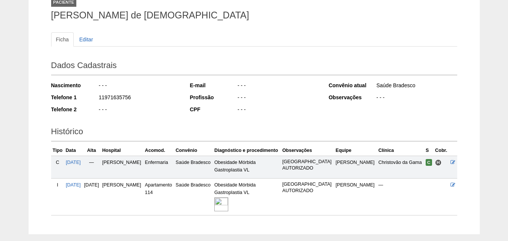
scroll to position [93, 0]
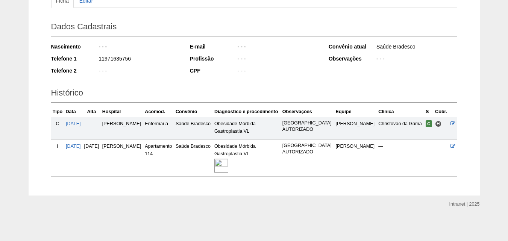
click at [228, 164] on img at bounding box center [221, 166] width 14 height 14
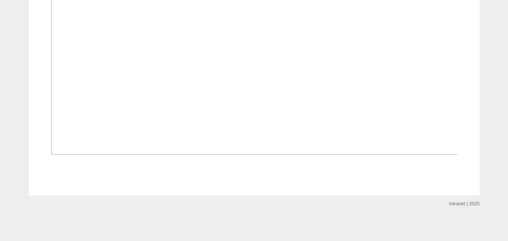
scroll to position [639, 0]
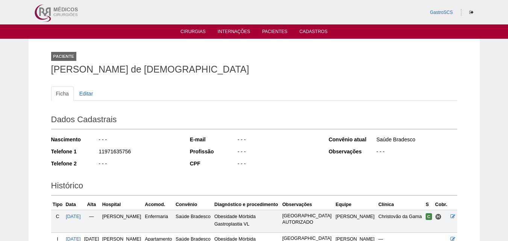
scroll to position [93, 0]
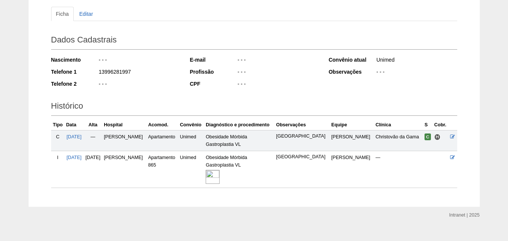
scroll to position [91, 0]
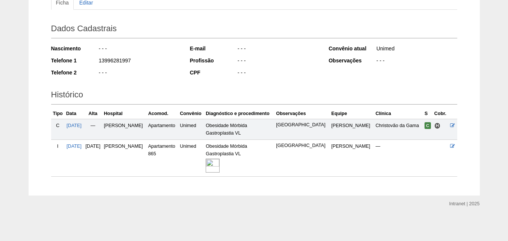
click at [219, 165] on img at bounding box center [212, 166] width 14 height 14
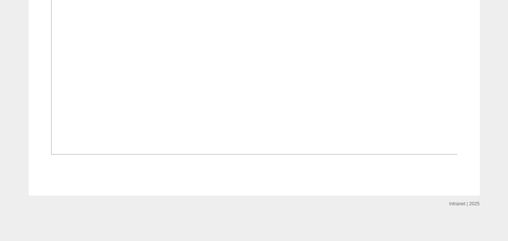
scroll to position [714, 0]
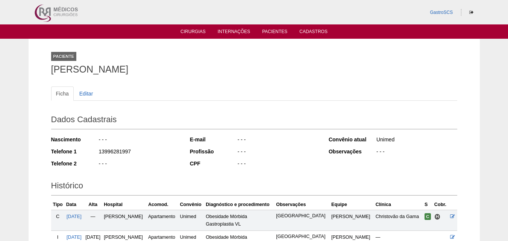
scroll to position [91, 0]
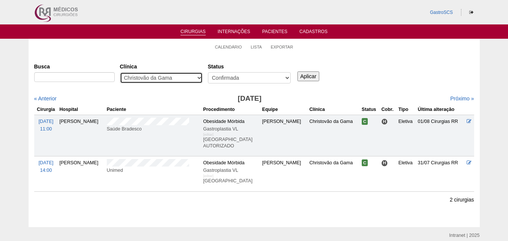
click at [156, 76] on select "- Qualquer - 6R Alphaville Assunção Bartira Brasil Christovão da Gama Cruz Azul…" at bounding box center [161, 77] width 83 height 11
drag, startPoint x: 233, startPoint y: 94, endPoint x: 215, endPoint y: 94, distance: 18.0
click at [233, 94] on div "Busca Clínica - Qualquer - 6R Alphaville Assunção Bartira Brasil Christovão da …" at bounding box center [254, 125] width 440 height 131
click at [46, 102] on div "« Anterior" at bounding box center [87, 99] width 106 height 8
click at [46, 98] on link "« Anterior" at bounding box center [45, 98] width 23 height 6
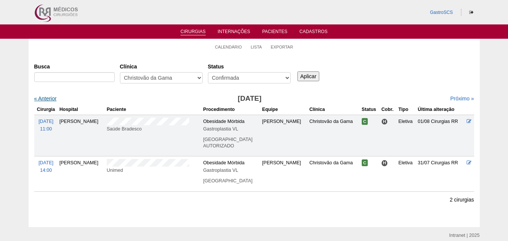
click at [46, 98] on link "« Anterior" at bounding box center [45, 98] width 23 height 6
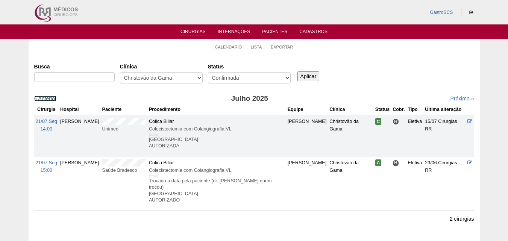
click at [46, 98] on link "« Anterior" at bounding box center [45, 98] width 23 height 6
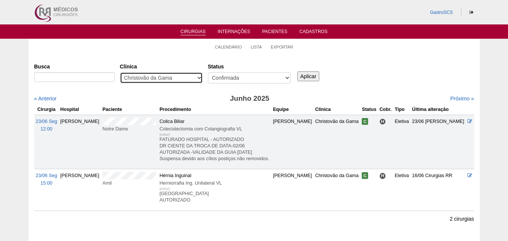
click at [144, 77] on select "- Qualquer - 6R Alphaville Assunção Bartira Brasil Christovão da Gama Cruz Azul…" at bounding box center [161, 77] width 83 height 11
select select "74"
click at [120, 72] on select "- Qualquer - 6R Alphaville Assunção Bartira Brasil Christovão da Gama Cruz Azul…" at bounding box center [161, 77] width 83 height 11
click at [310, 74] on input "Aplicar" at bounding box center [308, 76] width 22 height 10
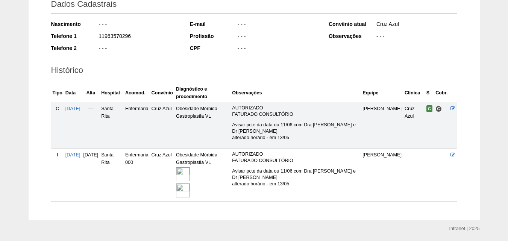
scroll to position [140, 0]
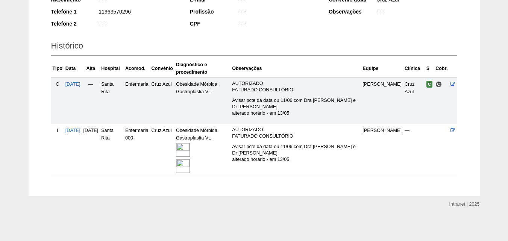
click at [190, 153] on img at bounding box center [183, 150] width 14 height 14
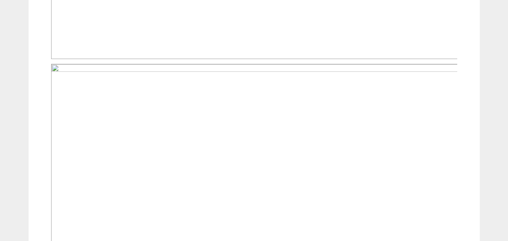
scroll to position [451, 0]
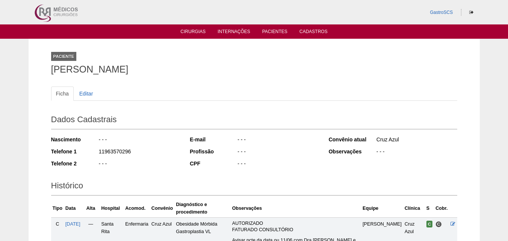
scroll to position [139, 0]
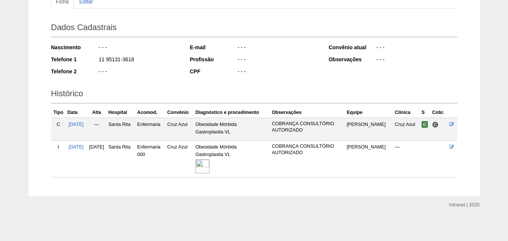
scroll to position [93, 0]
click at [209, 172] on img at bounding box center [202, 166] width 14 height 14
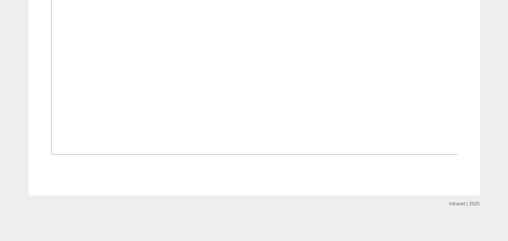
scroll to position [676, 0]
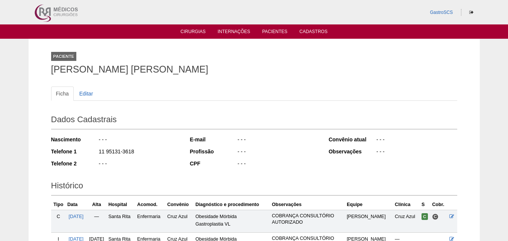
scroll to position [93, 0]
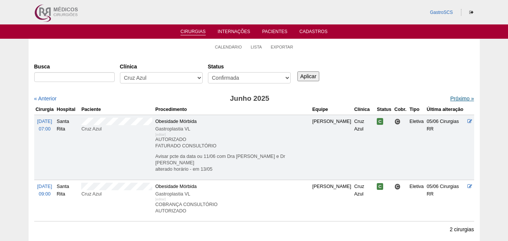
click at [452, 97] on link "Próximo »" at bounding box center [462, 98] width 24 height 6
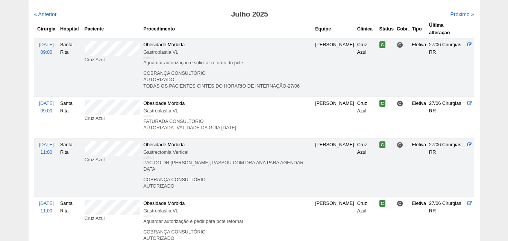
scroll to position [38, 0]
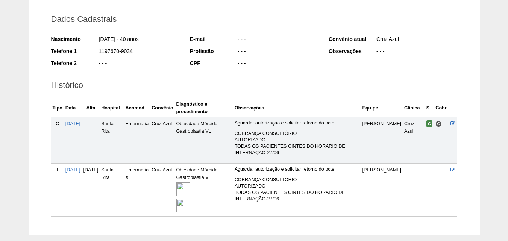
scroll to position [140, 0]
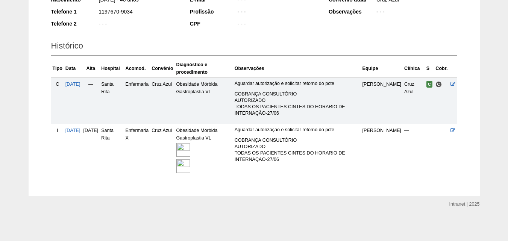
click at [190, 160] on img at bounding box center [183, 166] width 14 height 14
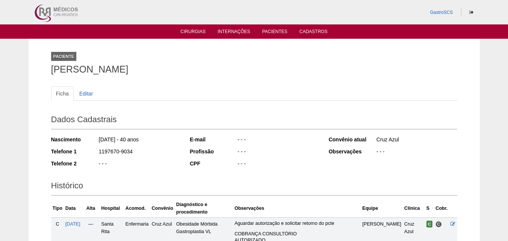
scroll to position [139, 0]
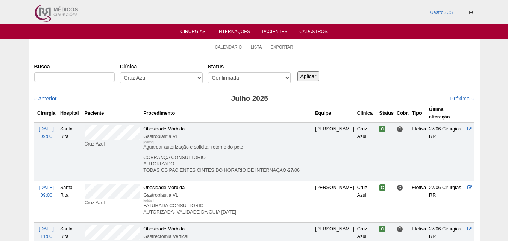
scroll to position [38, 0]
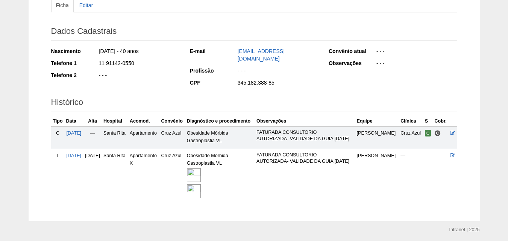
scroll to position [109, 0]
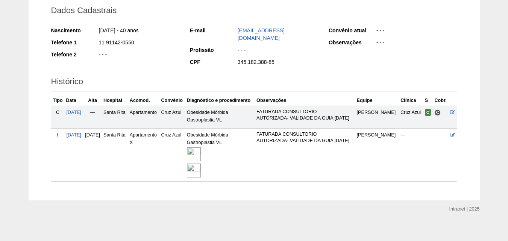
click at [201, 166] on img at bounding box center [194, 170] width 14 height 14
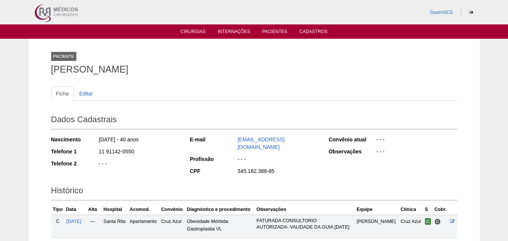
scroll to position [109, 0]
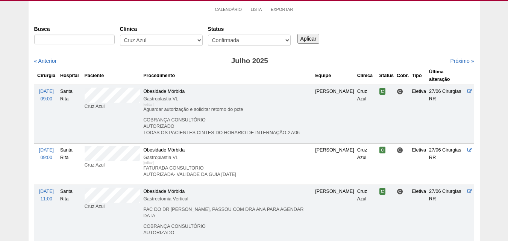
scroll to position [150, 0]
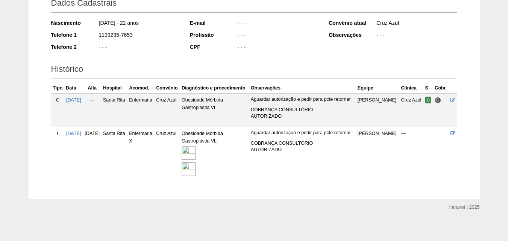
scroll to position [119, 0]
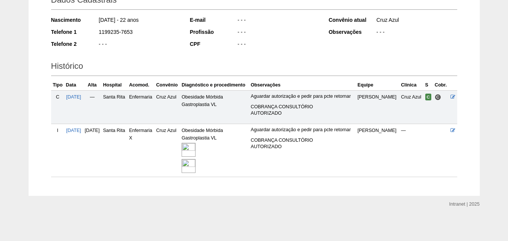
click at [195, 163] on img at bounding box center [188, 166] width 14 height 14
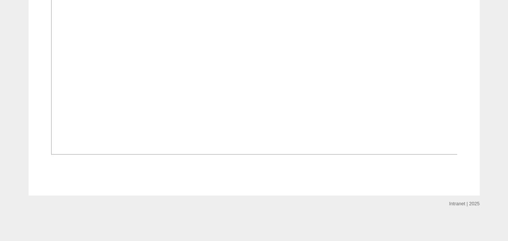
scroll to position [789, 0]
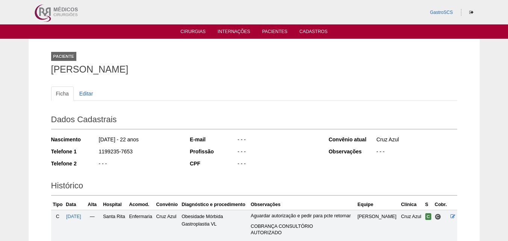
scroll to position [117, 0]
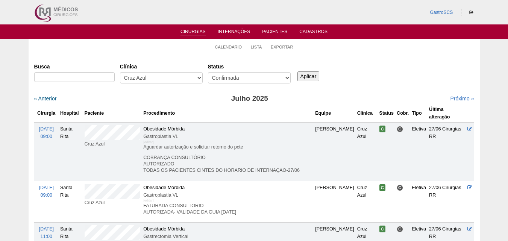
click at [44, 98] on link "« Anterior" at bounding box center [45, 98] width 23 height 6
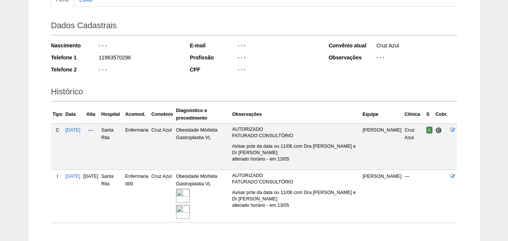
scroll to position [140, 0]
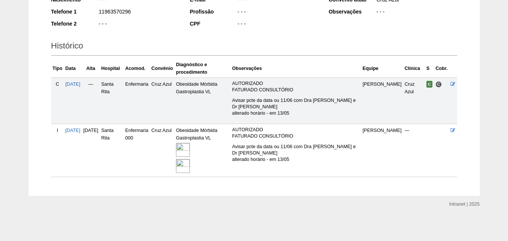
click at [190, 151] on img at bounding box center [183, 150] width 14 height 14
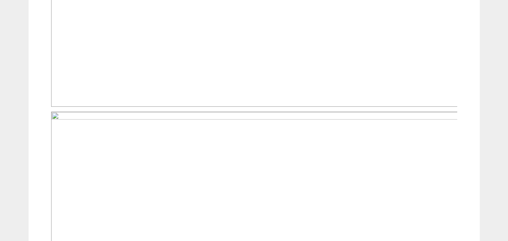
scroll to position [338, 0]
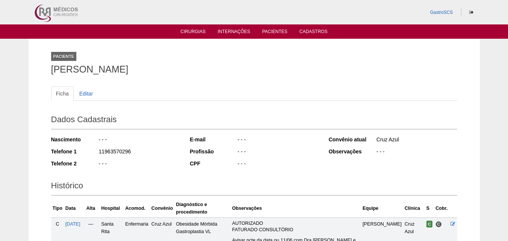
scroll to position [139, 0]
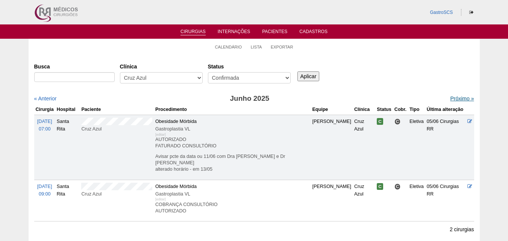
click at [450, 99] on link "Próximo »" at bounding box center [462, 98] width 24 height 6
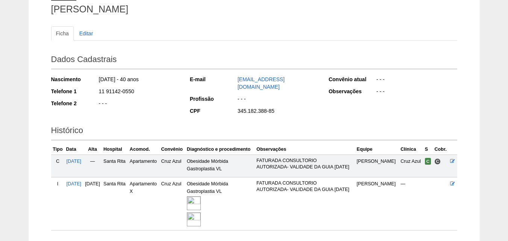
scroll to position [109, 0]
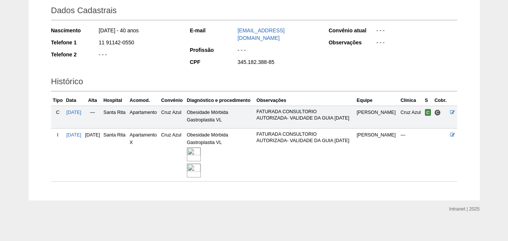
click at [201, 156] on img at bounding box center [194, 154] width 14 height 14
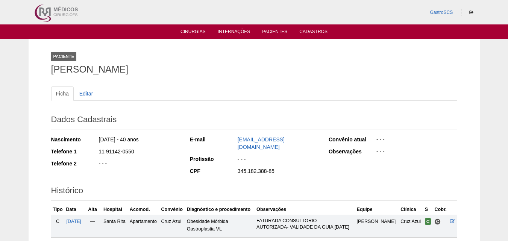
scroll to position [109, 0]
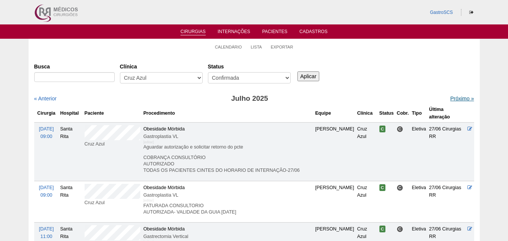
click at [457, 97] on link "Próximo »" at bounding box center [462, 98] width 24 height 6
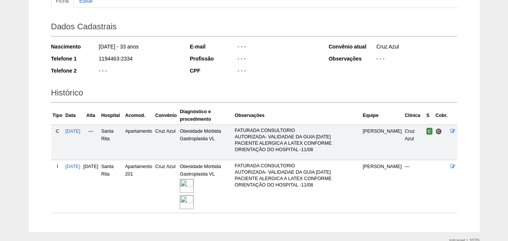
scroll to position [129, 0]
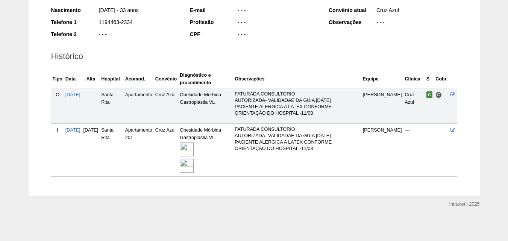
click at [193, 167] on img at bounding box center [187, 166] width 14 height 14
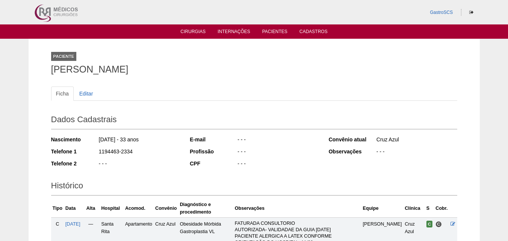
scroll to position [129, 0]
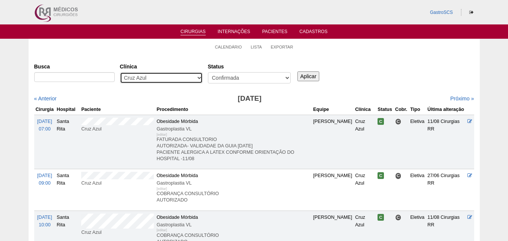
click at [164, 81] on select "- Qualquer - 6R Alphaville Assunção Bartira Brasil Christovão da Gama Cruz Azul…" at bounding box center [161, 77] width 83 height 11
select select "72"
click at [120, 72] on select "- Qualquer - 6R Alphaville Assunção Bartira Brasil Christovão da Gama Cruz Azul…" at bounding box center [161, 77] width 83 height 11
click at [314, 77] on input "Aplicar" at bounding box center [308, 76] width 22 height 10
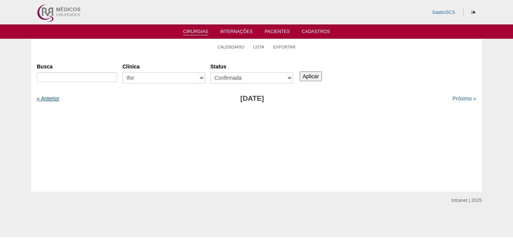
click at [42, 100] on link "« Anterior" at bounding box center [48, 98] width 23 height 6
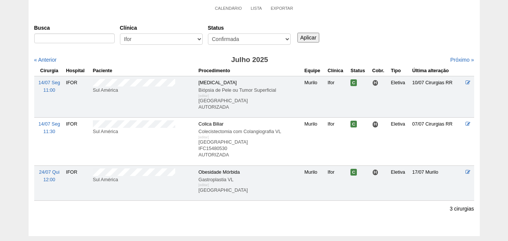
scroll to position [75, 0]
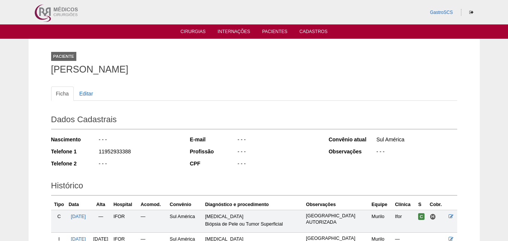
scroll to position [93, 0]
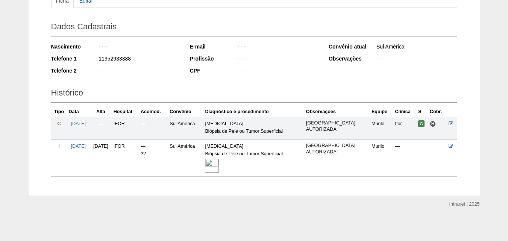
click at [219, 163] on img at bounding box center [212, 166] width 14 height 14
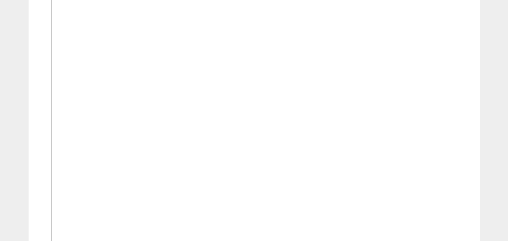
scroll to position [488, 0]
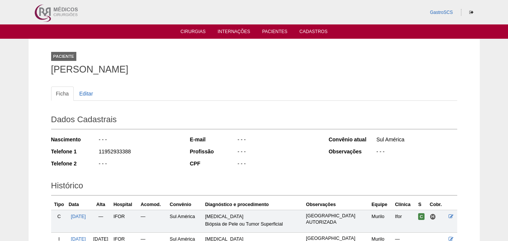
scroll to position [93, 0]
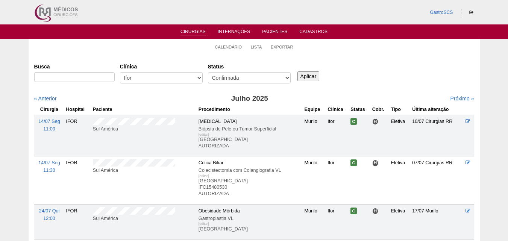
scroll to position [75, 0]
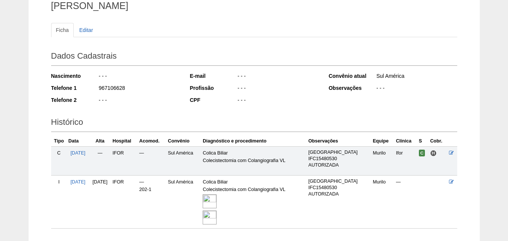
scroll to position [115, 0]
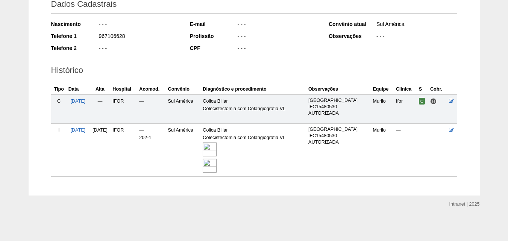
click at [216, 159] on img at bounding box center [209, 166] width 14 height 14
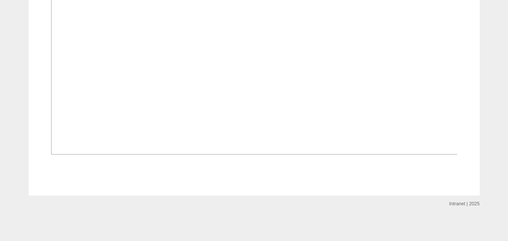
scroll to position [1174, 0]
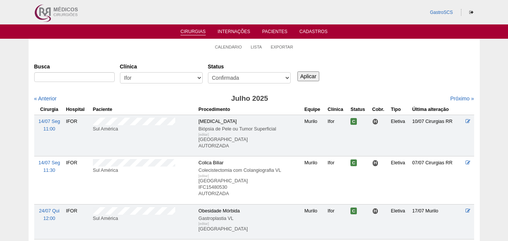
scroll to position [75, 0]
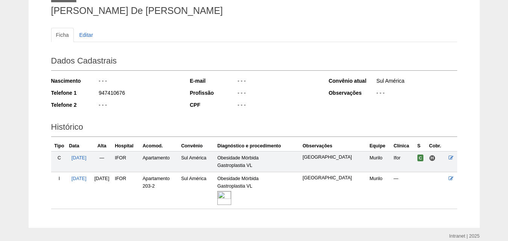
scroll to position [91, 0]
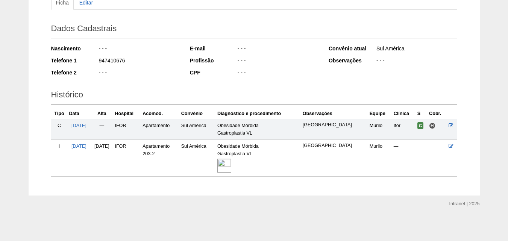
click at [231, 168] on img at bounding box center [224, 166] width 14 height 14
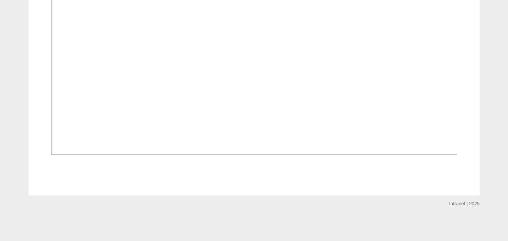
scroll to position [639, 0]
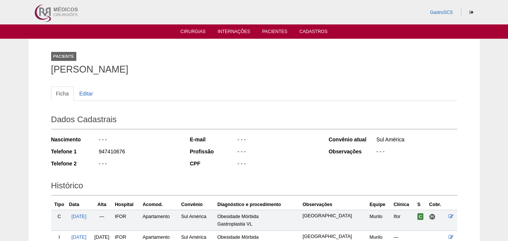
scroll to position [91, 0]
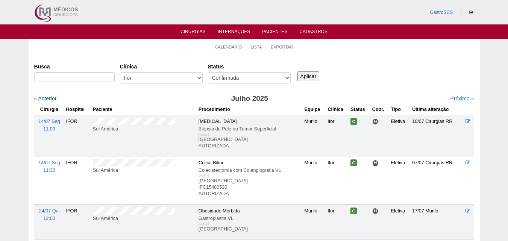
click at [51, 99] on link "« Anterior" at bounding box center [45, 98] width 23 height 6
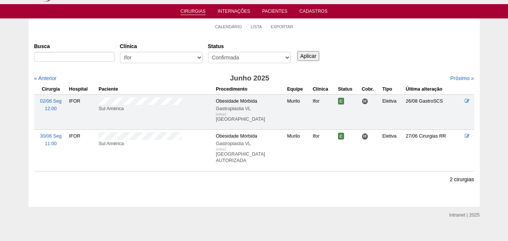
scroll to position [31, 0]
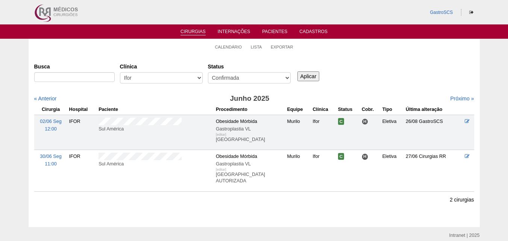
scroll to position [31, 0]
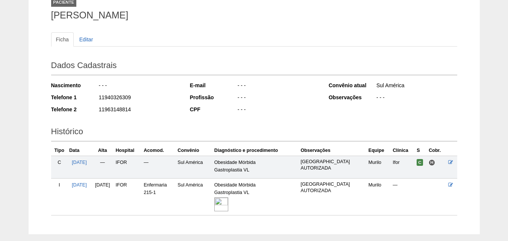
scroll to position [93, 0]
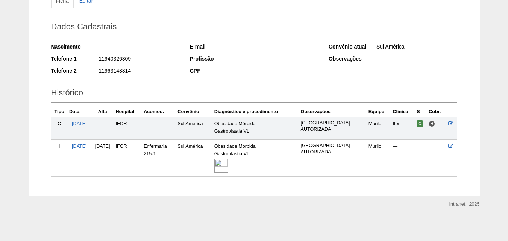
click at [228, 161] on img at bounding box center [221, 166] width 14 height 14
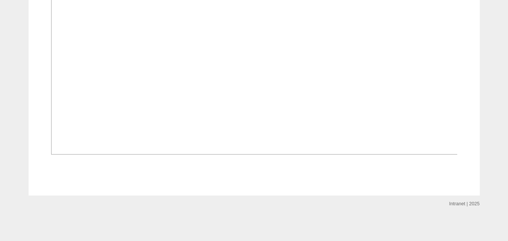
scroll to position [639, 0]
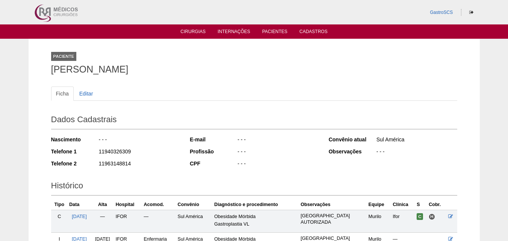
scroll to position [93, 0]
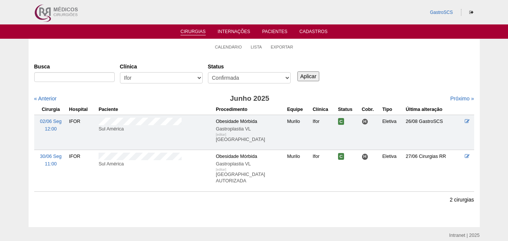
scroll to position [31, 0]
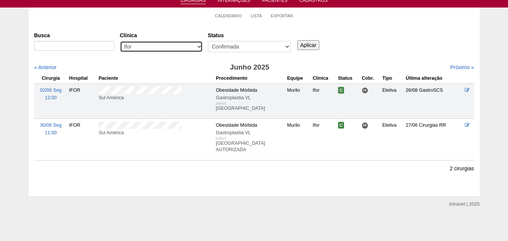
click at [170, 44] on select "- Qualquer - 6R Alphaville Assunção Bartira Brasil Christovão da Gama Cruz Azul…" at bounding box center [161, 46] width 83 height 11
select select "57"
click at [120, 41] on select "- Qualquer - 6R Alphaville Assunção Bartira Brasil Christovão da Gama Cruz Azul…" at bounding box center [161, 46] width 83 height 11
click at [307, 45] on input "Aplicar" at bounding box center [308, 45] width 22 height 10
